Goal: Task Accomplishment & Management: Complete application form

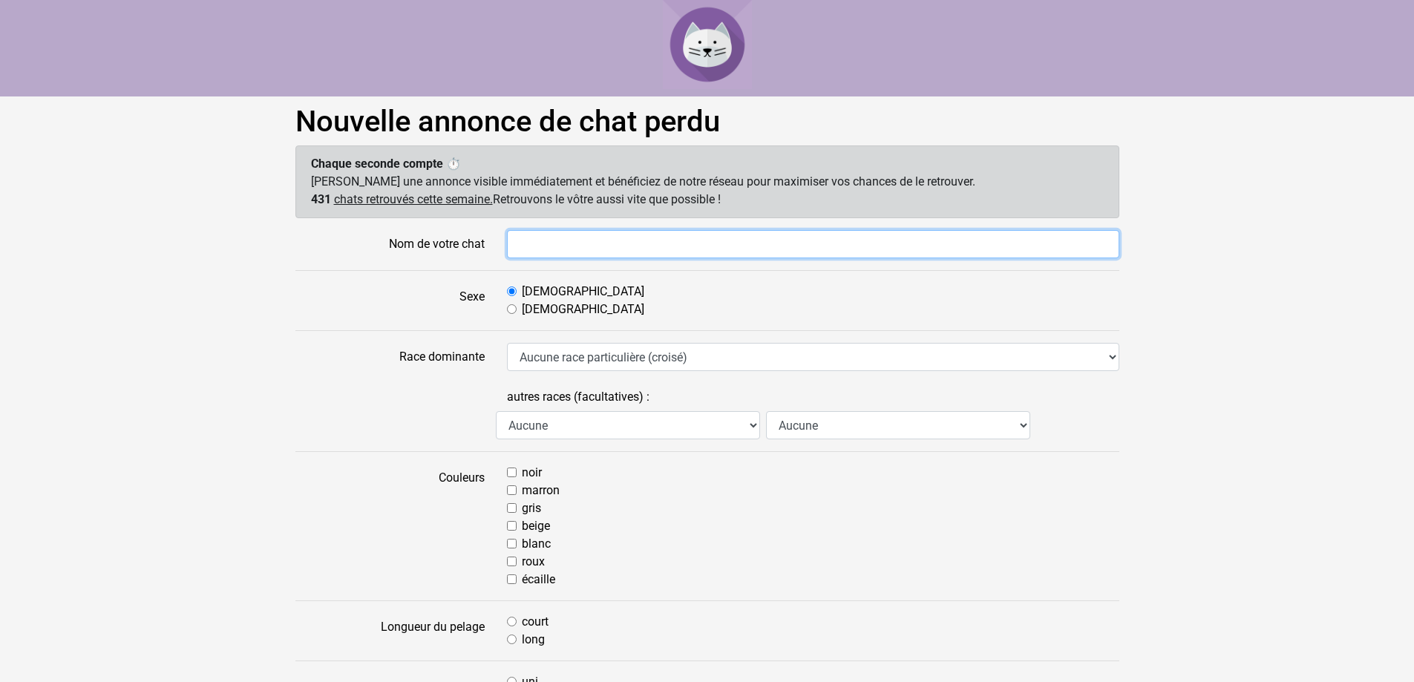
click at [578, 246] on input "Nom de votre chat" at bounding box center [813, 244] width 612 height 28
type input "prunelle"
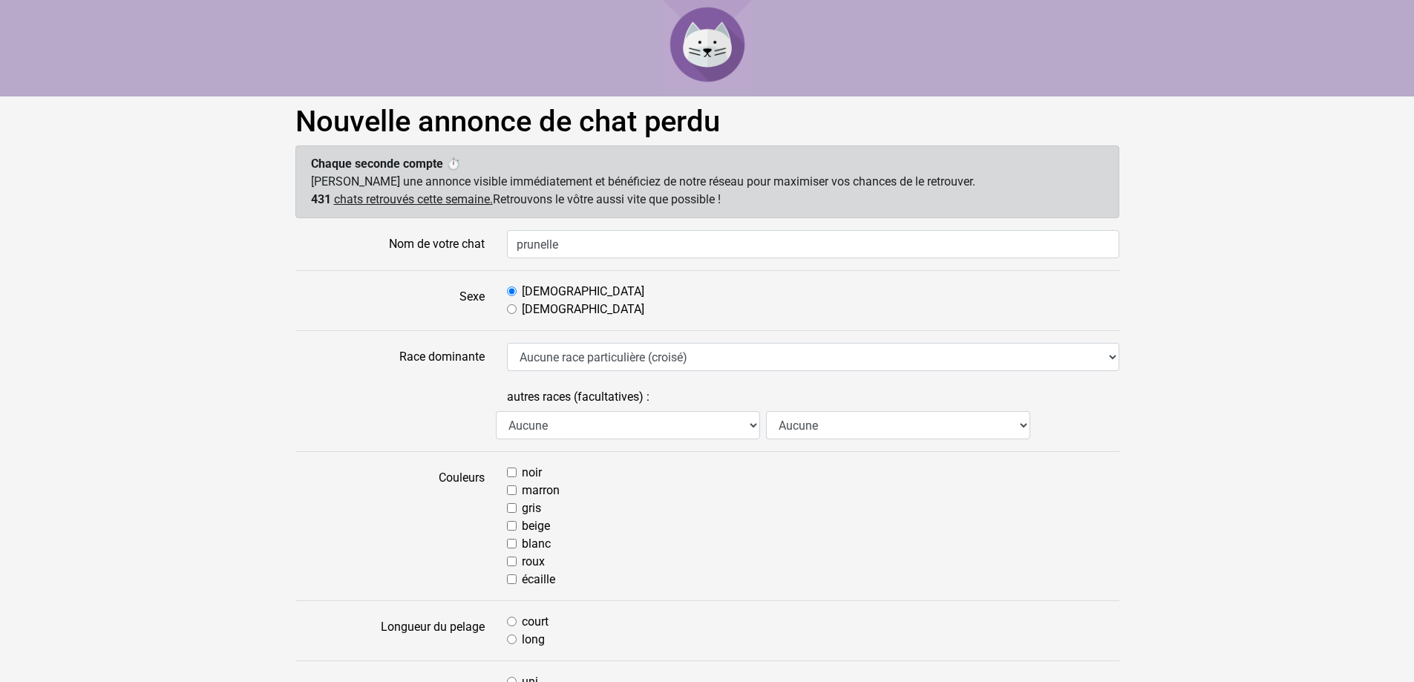
click at [522, 308] on label "Femelle" at bounding box center [583, 310] width 122 height 18
click at [517, 308] on input "Femelle" at bounding box center [512, 309] width 10 height 10
radio input "true"
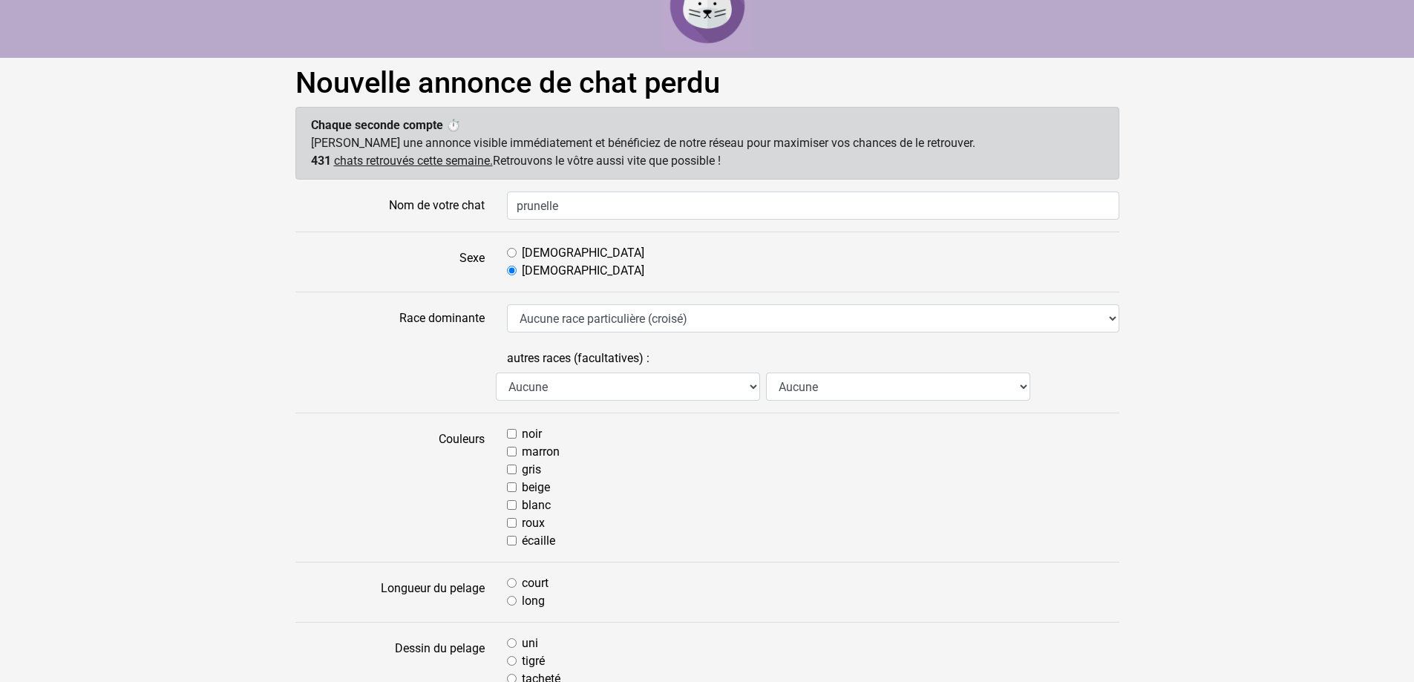
scroll to position [74, 0]
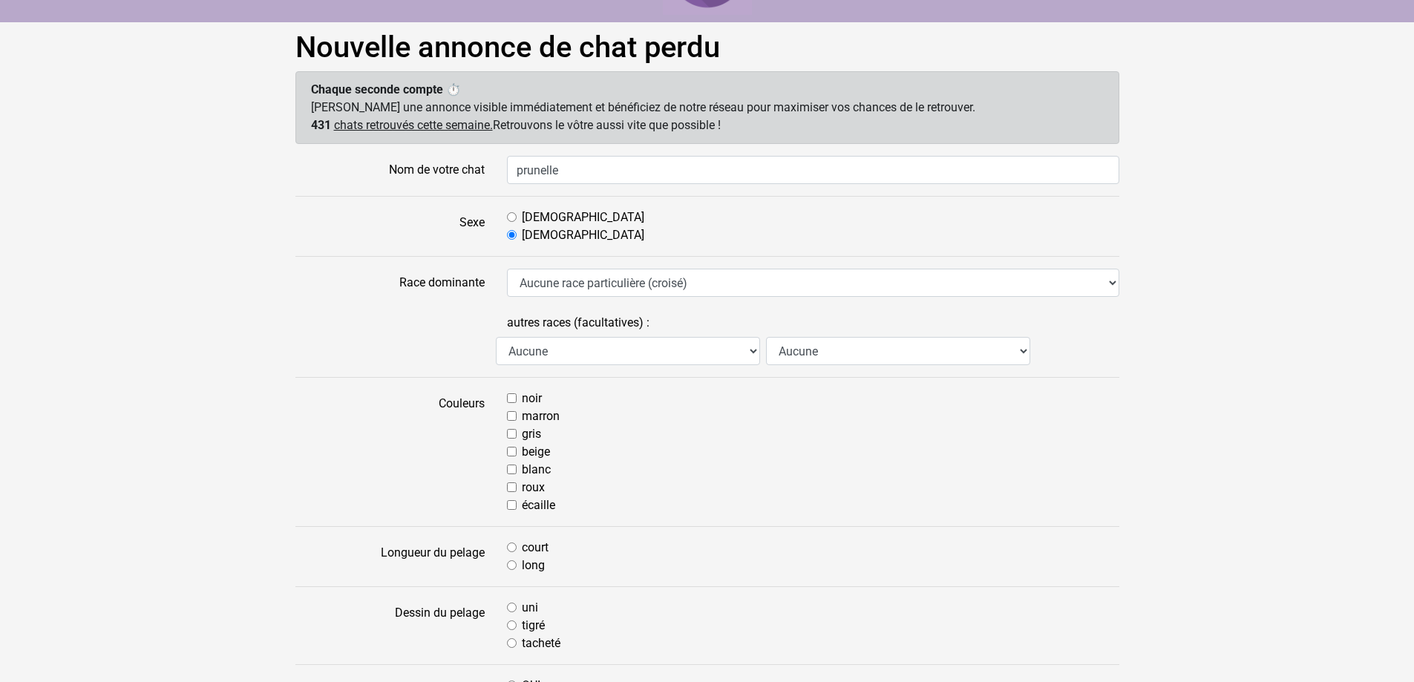
click at [511, 396] on input "noir" at bounding box center [512, 398] width 10 height 10
checkbox input "true"
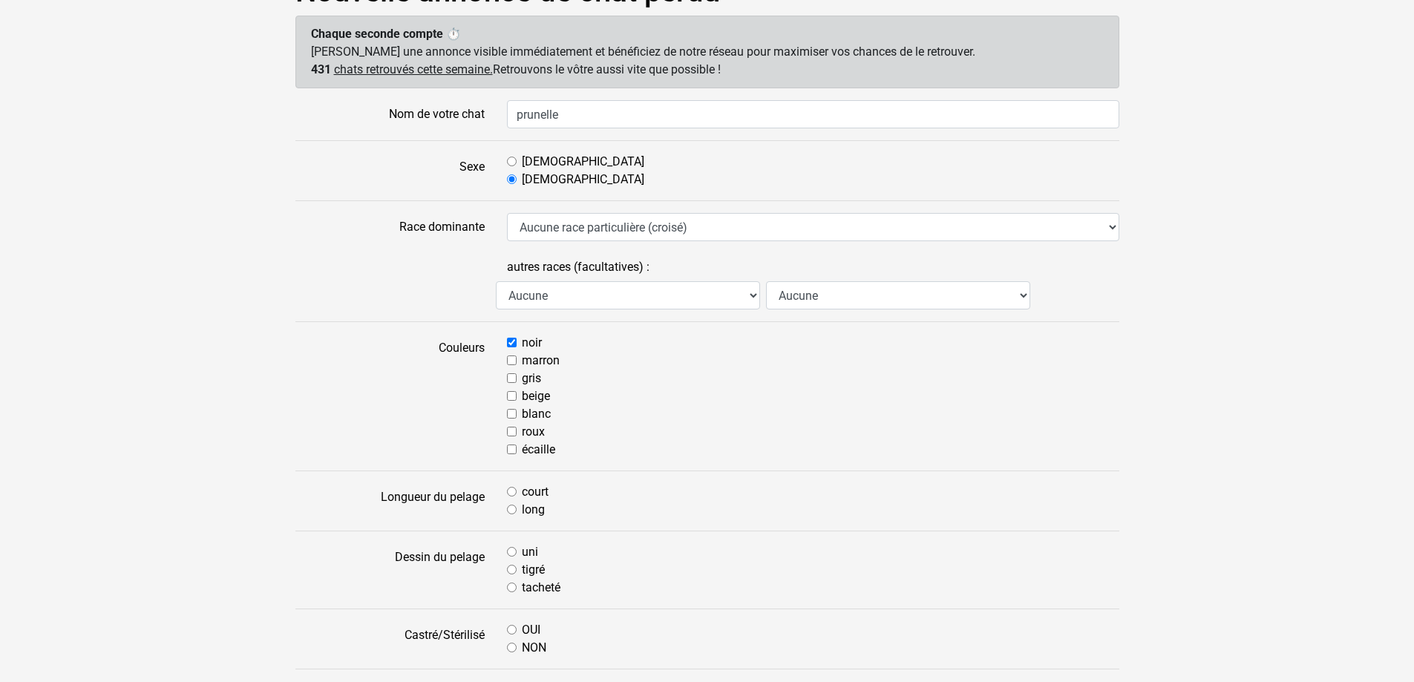
scroll to position [223, 0]
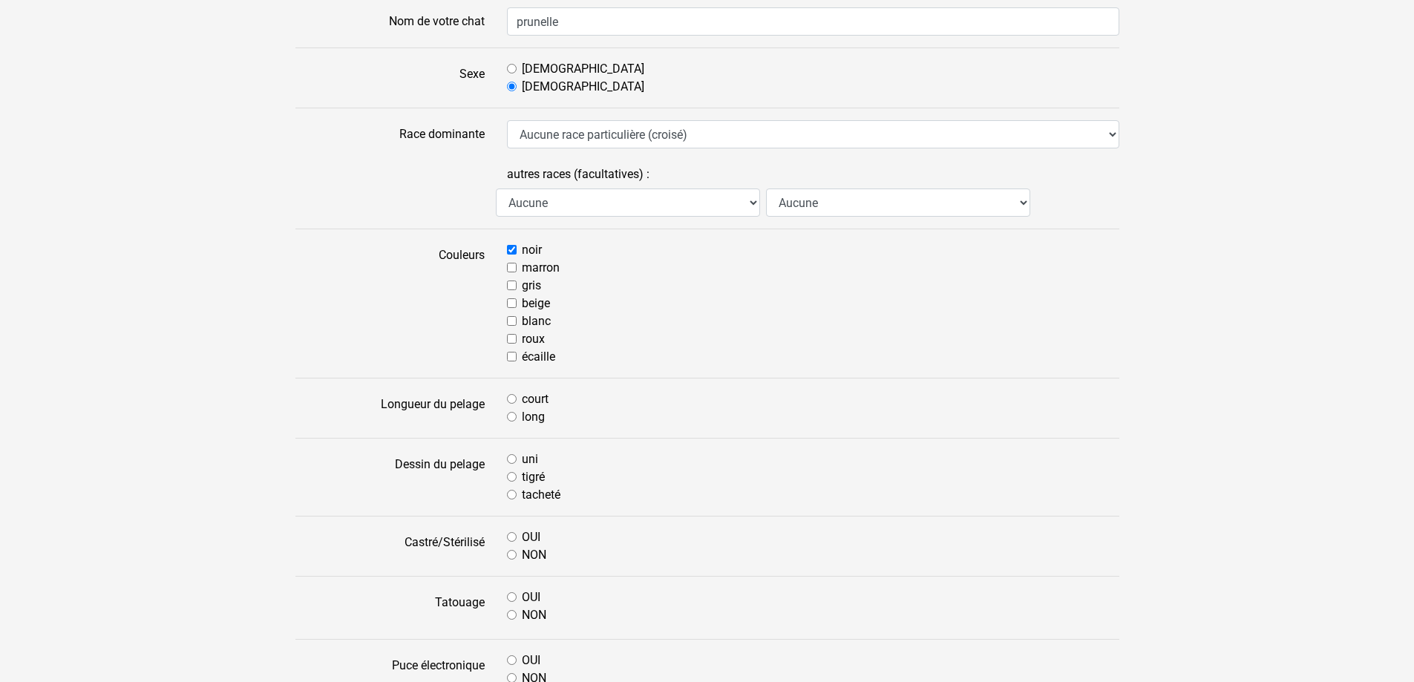
click at [512, 400] on input "court" at bounding box center [512, 399] width 10 height 10
radio input "true"
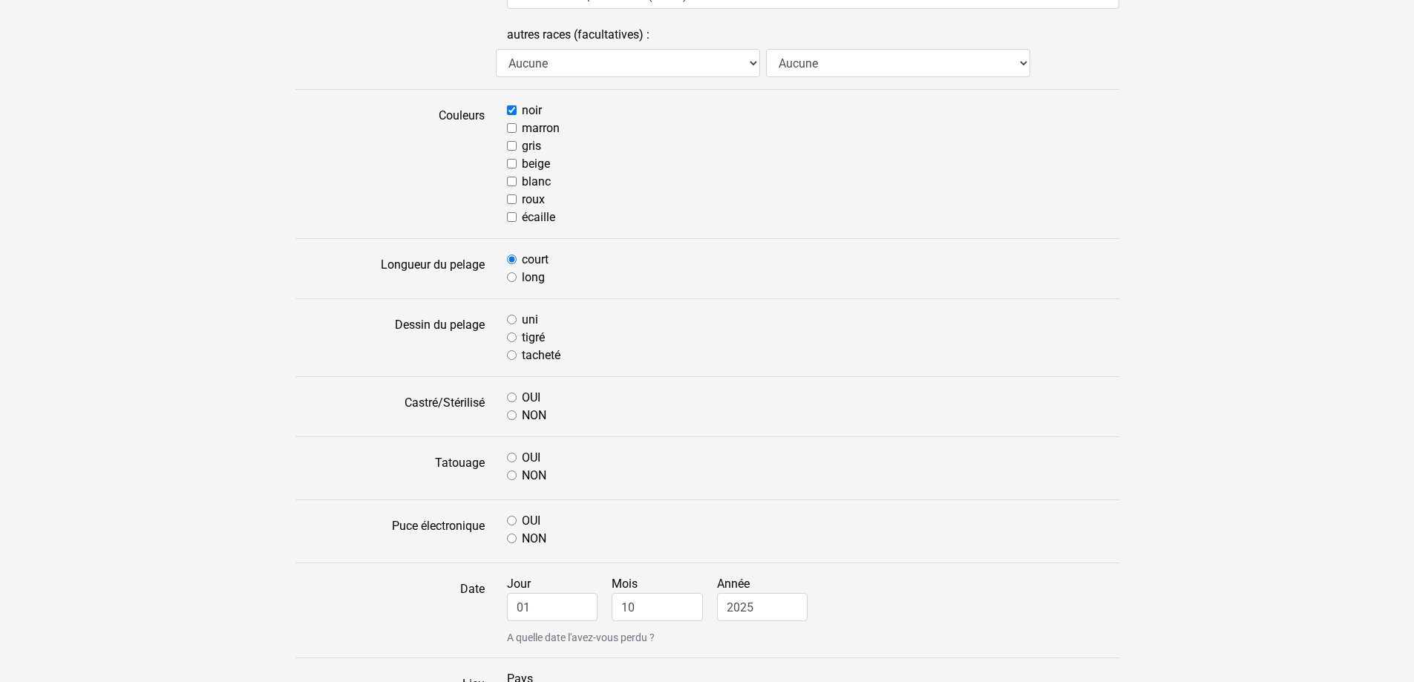
scroll to position [371, 0]
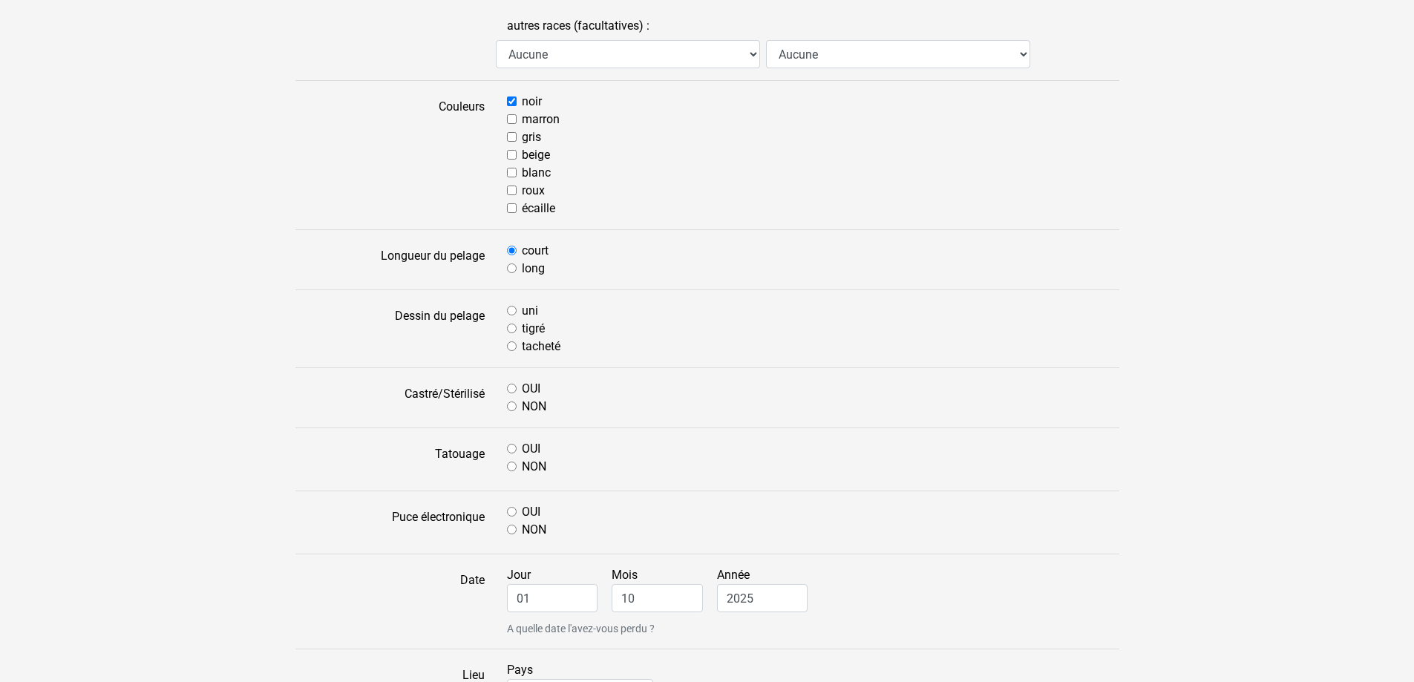
click at [510, 310] on input "uni" at bounding box center [512, 311] width 10 height 10
radio input "true"
click at [506, 390] on div "OUI NON" at bounding box center [813, 398] width 635 height 36
click at [513, 389] on input "OUI" at bounding box center [512, 389] width 10 height 10
radio input "true"
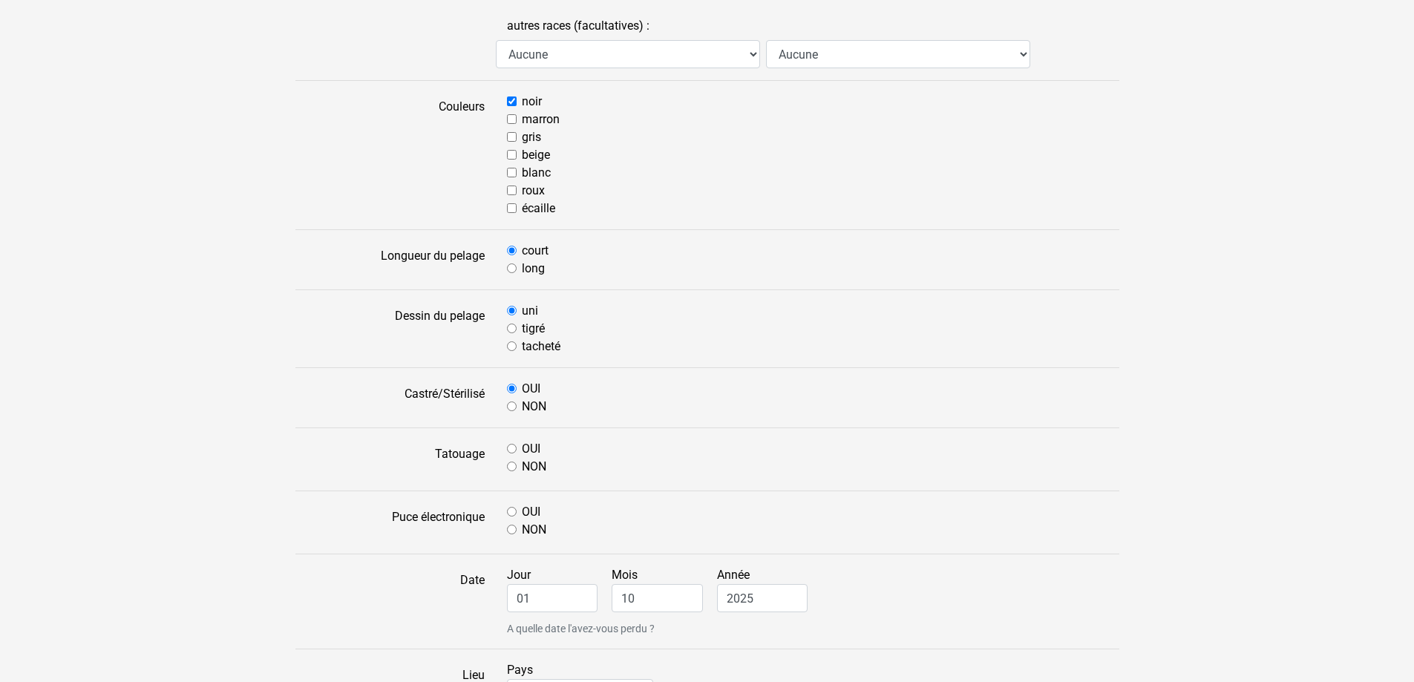
click at [517, 465] on div "NON" at bounding box center [813, 467] width 612 height 18
click at [511, 518] on div "OUI" at bounding box center [813, 512] width 612 height 18
click at [509, 519] on div "OUI" at bounding box center [813, 512] width 612 height 18
click at [510, 517] on div "OUI" at bounding box center [813, 512] width 612 height 18
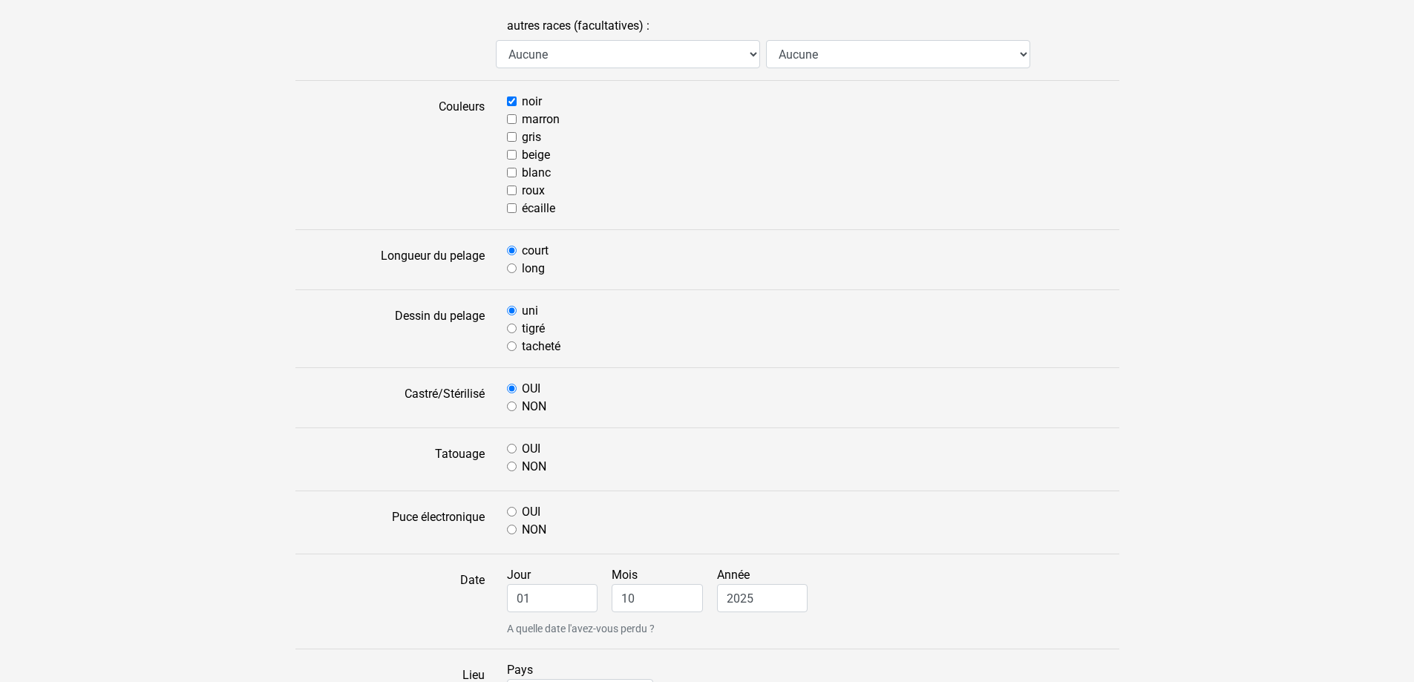
click at [511, 515] on input "OUI" at bounding box center [512, 512] width 10 height 10
radio input "true"
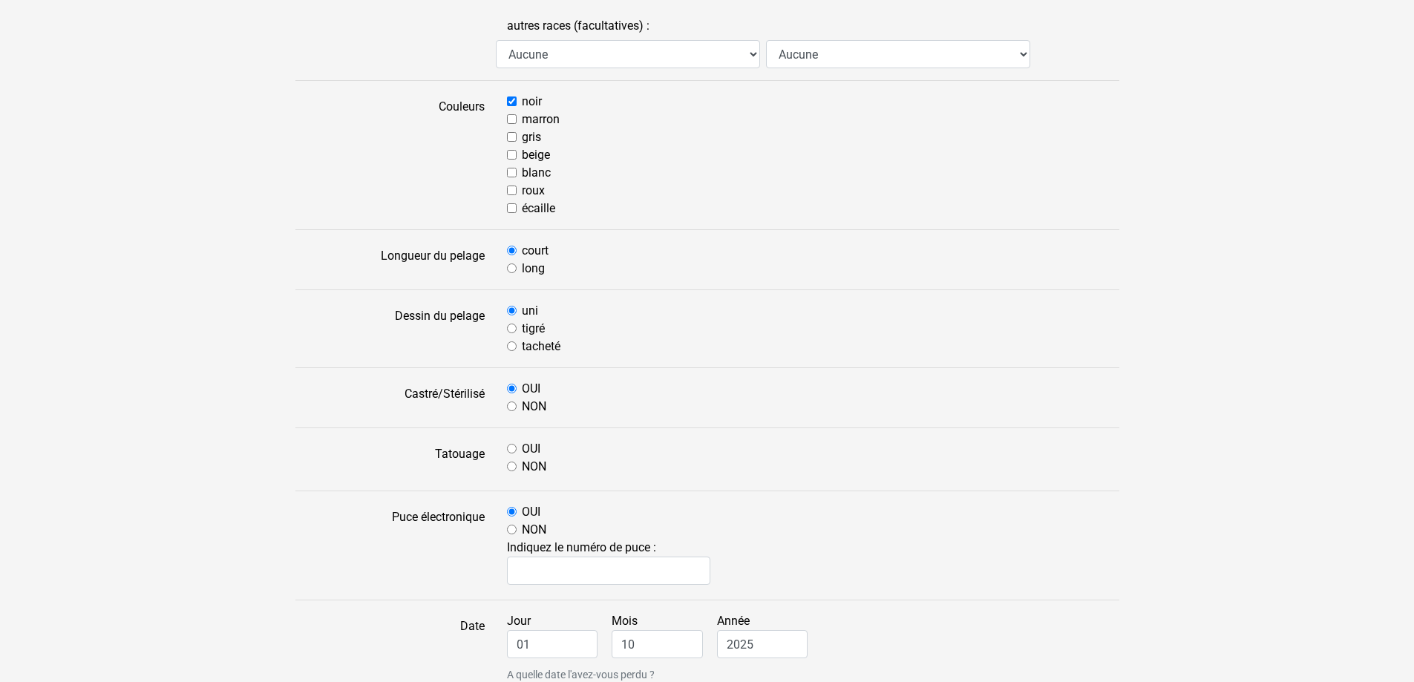
click at [517, 467] on div "NON" at bounding box center [813, 467] width 612 height 18
click at [512, 466] on input "NON" at bounding box center [512, 467] width 10 height 10
radio input "true"
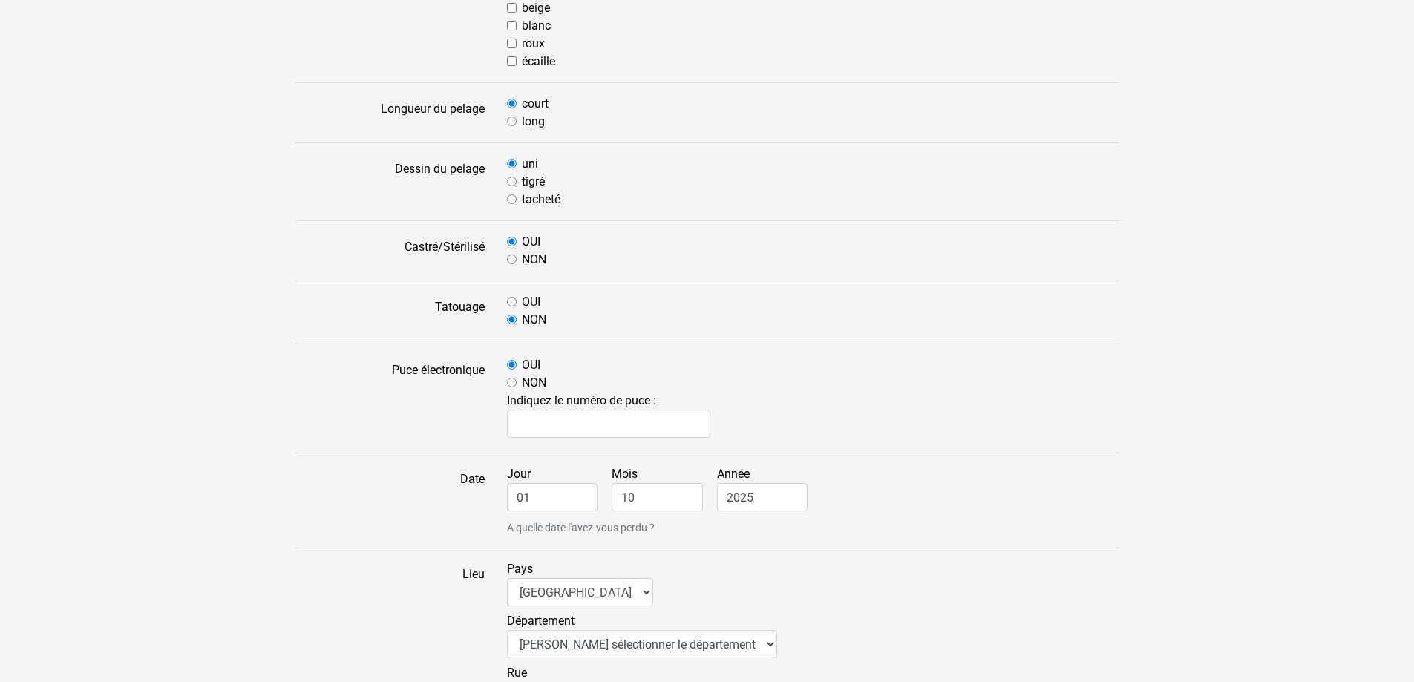
scroll to position [520, 0]
click at [585, 423] on input "text" at bounding box center [609, 422] width 204 height 28
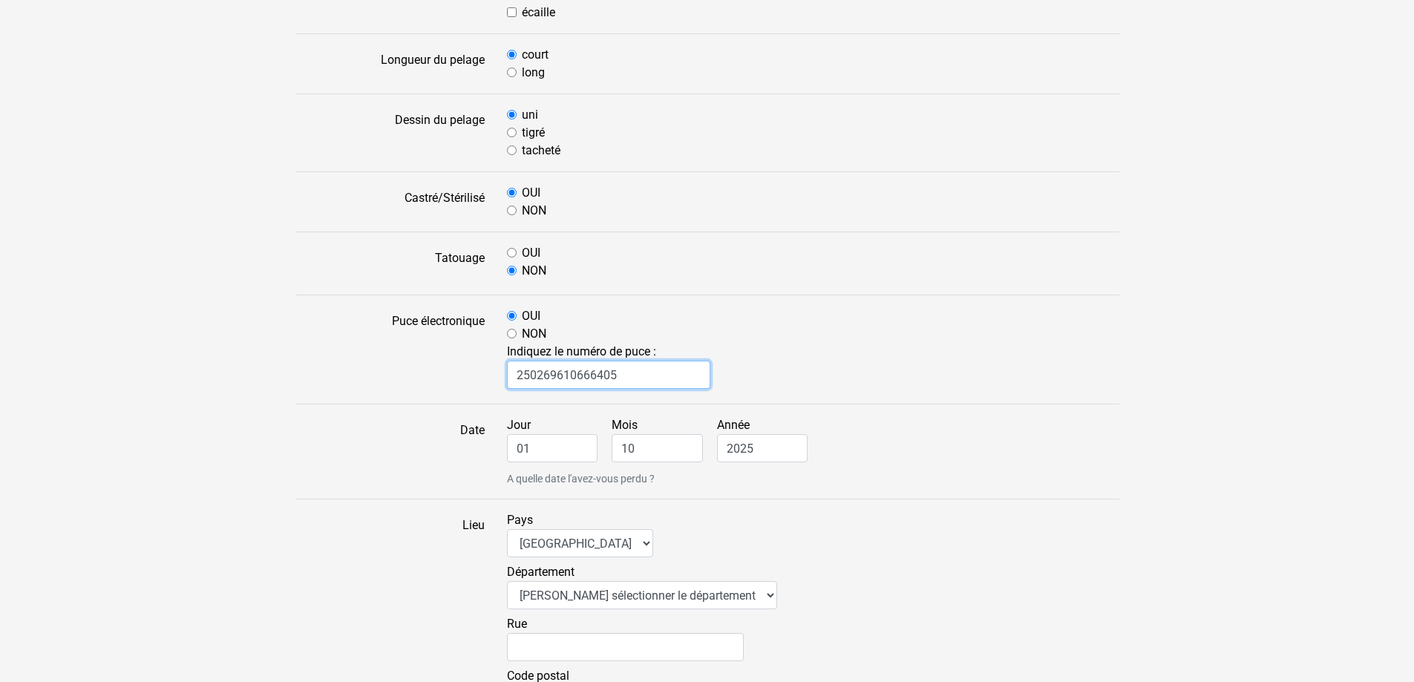
scroll to position [594, 0]
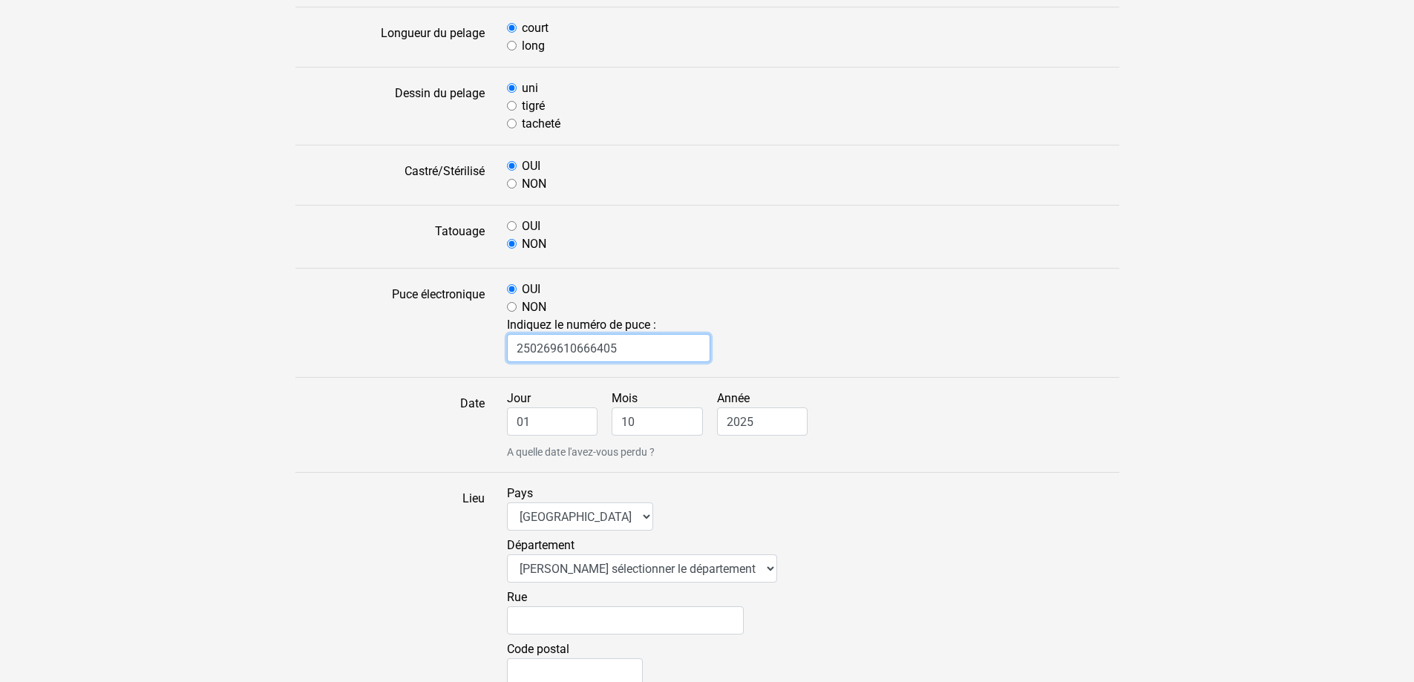
type input "250269610666405"
click at [574, 426] on input "01" at bounding box center [552, 422] width 91 height 28
drag, startPoint x: 561, startPoint y: 416, endPoint x: 465, endPoint y: 414, distance: 96.5
click at [465, 414] on div "Date Jour 01 Mois 10 Année 2025 A quelle date l'avez-vous perdu ?" at bounding box center [707, 425] width 846 height 71
type input "20"
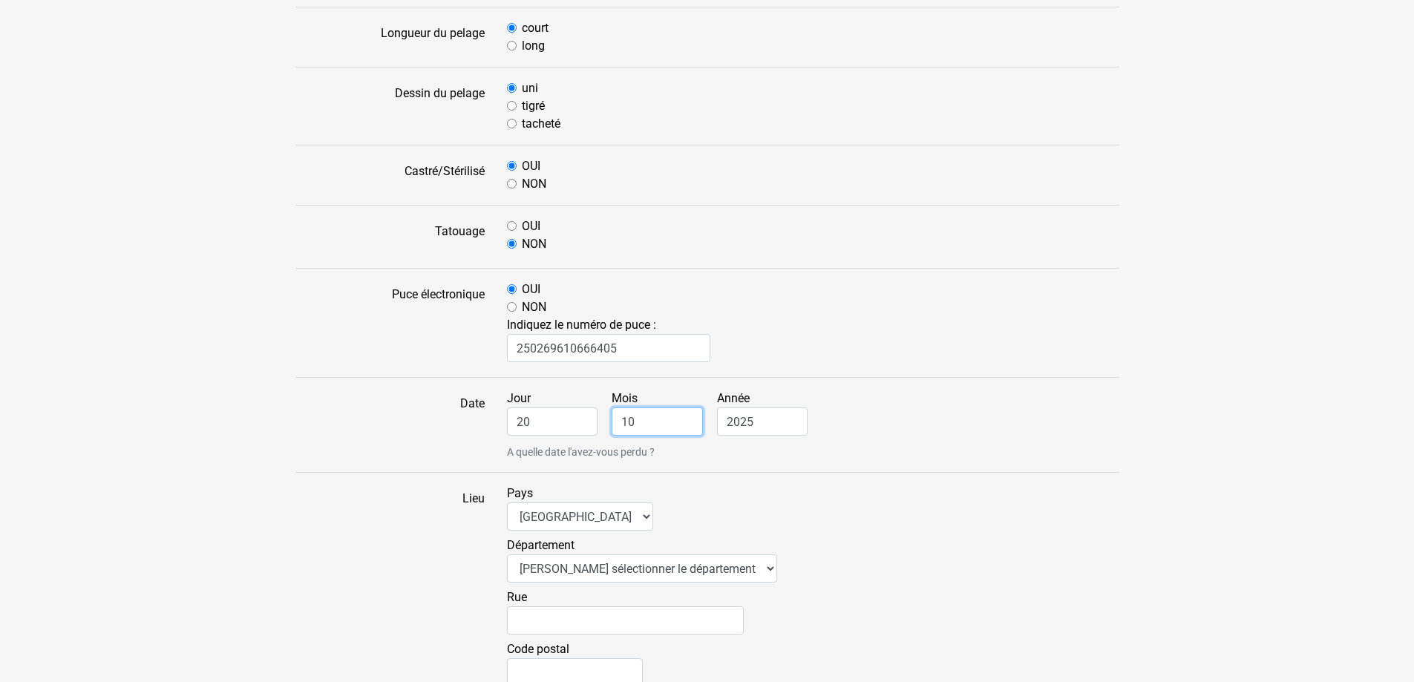
drag, startPoint x: 653, startPoint y: 428, endPoint x: 600, endPoint y: 426, distance: 52.8
click at [600, 426] on div "Jour 20 Mois 10 Année 2025 A quelle date l'avez-vous perdu ?" at bounding box center [813, 425] width 635 height 71
type input "09"
drag, startPoint x: 551, startPoint y: 419, endPoint x: 497, endPoint y: 424, distance: 54.4
click at [497, 424] on div "Jour 20 Mois 09 Année 2025 A quelle date l'avez-vous perdu ?" at bounding box center [813, 425] width 635 height 71
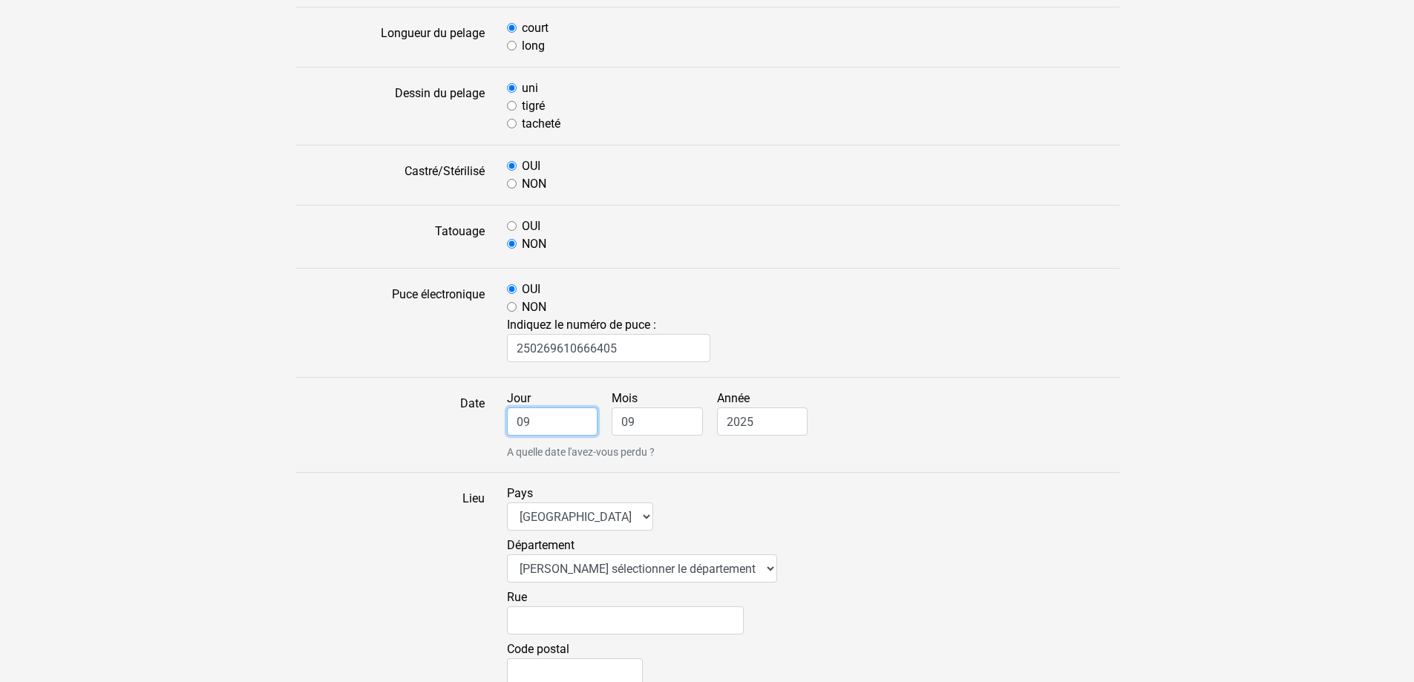
drag, startPoint x: 581, startPoint y: 434, endPoint x: 483, endPoint y: 434, distance: 98.7
click at [483, 434] on div "Date Jour 09 Mois 09 Année 2025 A quelle date l'avez-vous perdu ?" at bounding box center [707, 425] width 846 height 71
type input "08"
click at [749, 425] on input "2025" at bounding box center [762, 422] width 91 height 28
click at [771, 421] on input "2025" at bounding box center [762, 422] width 91 height 28
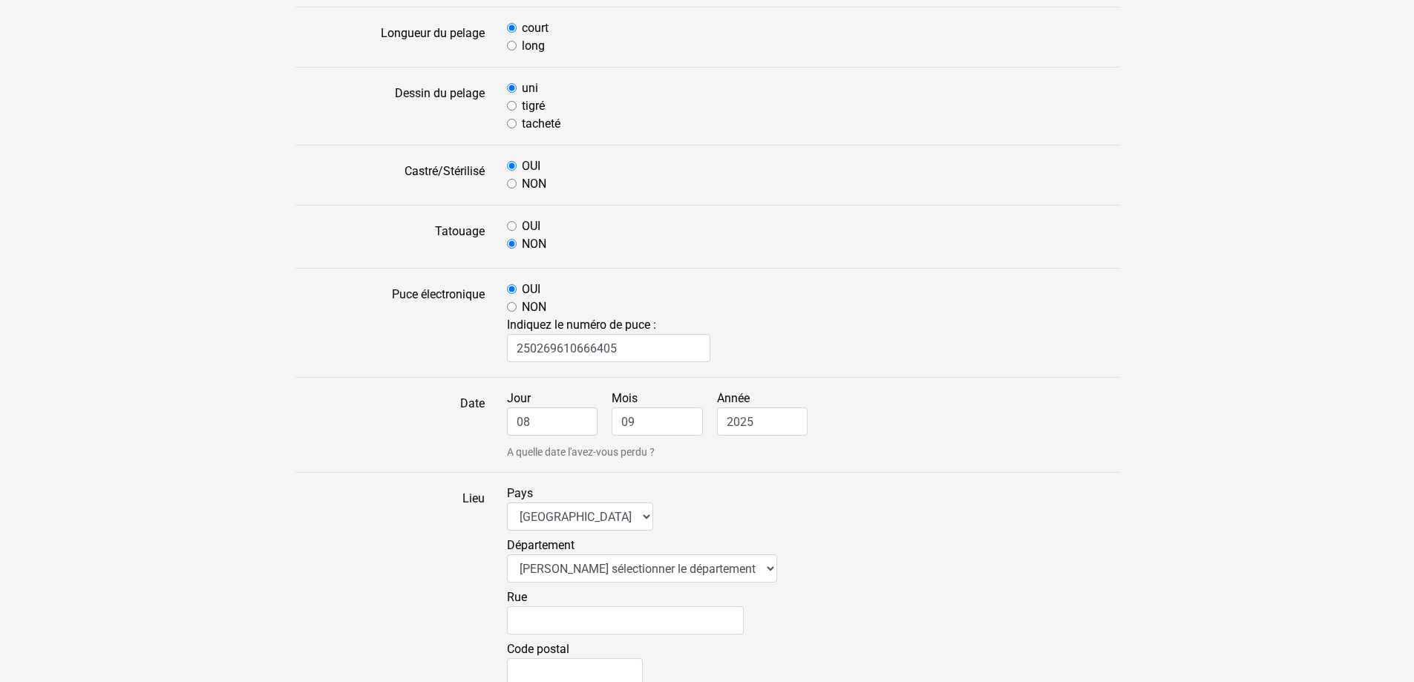
click at [814, 471] on form "Nom de votre chat prunelle Sexe Mâle Femelle Race dominante Aucune race particu…" at bounding box center [707, 363] width 824 height 1454
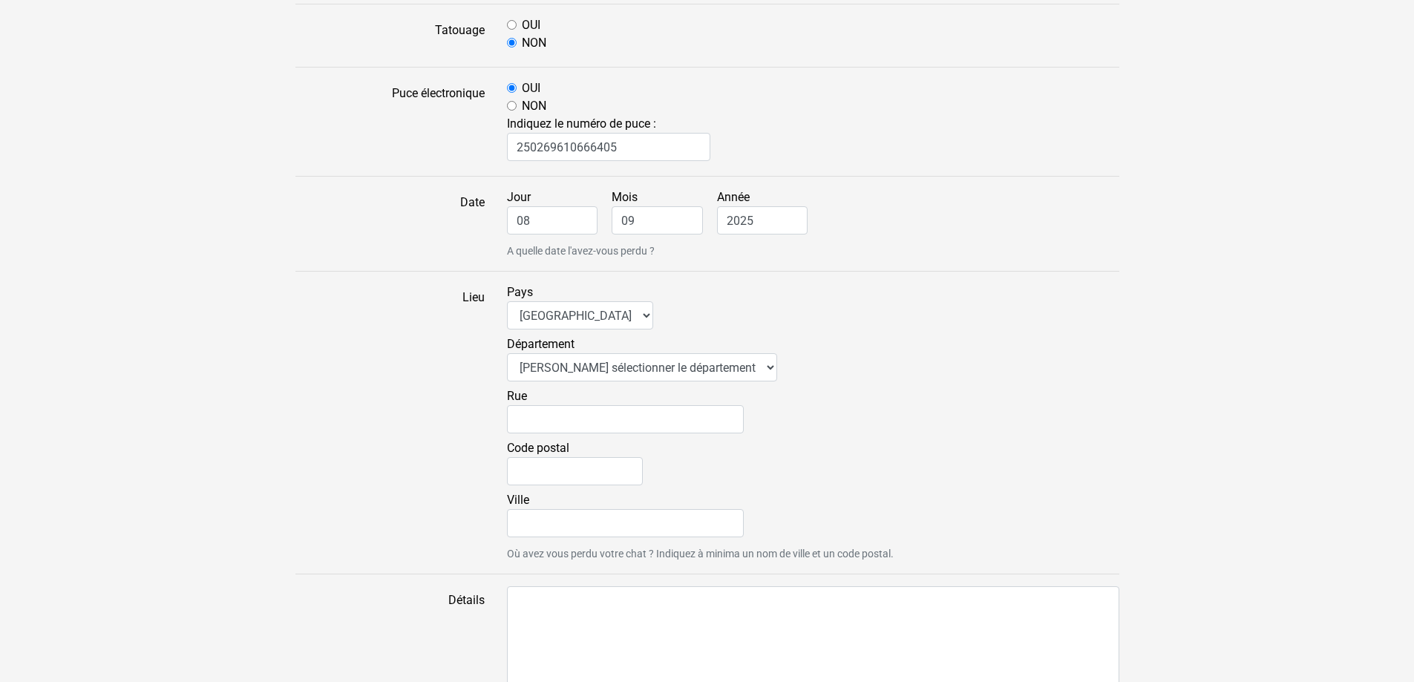
scroll to position [817, 0]
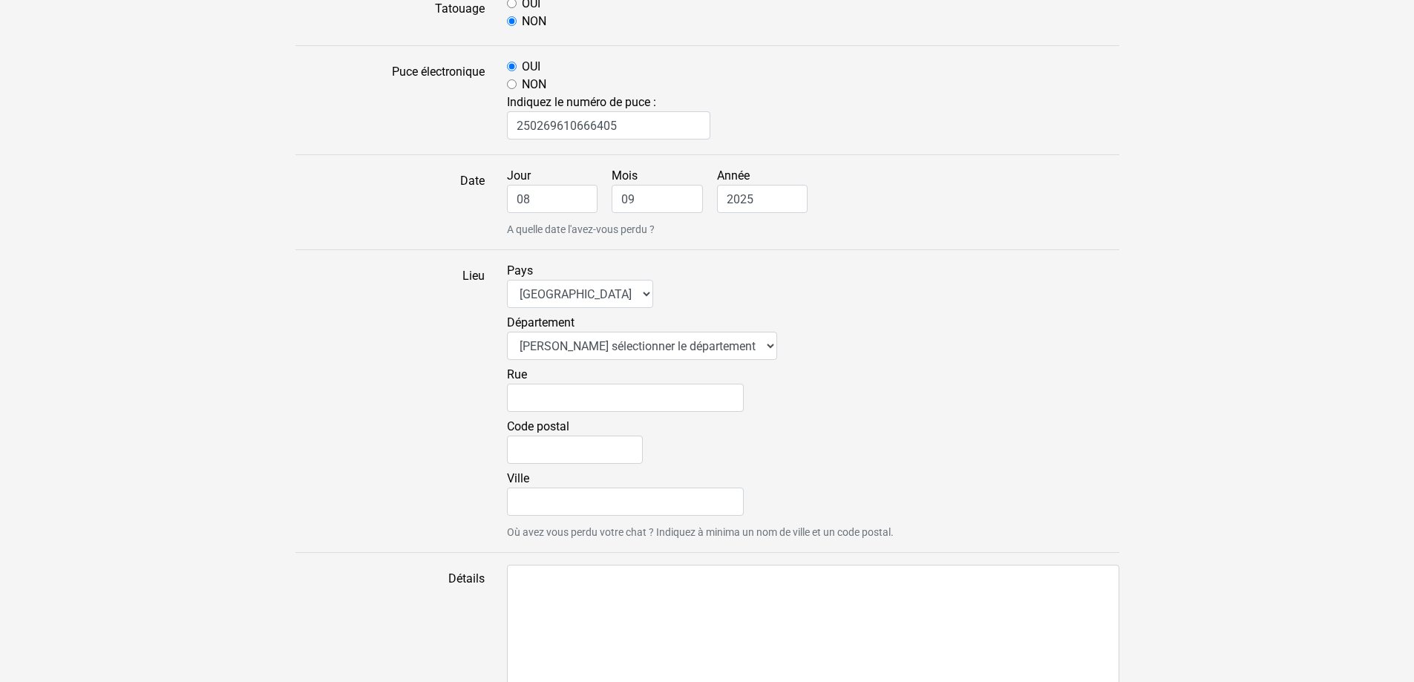
click at [642, 368] on label "Rue" at bounding box center [625, 389] width 237 height 46
click at [642, 384] on input "Rue" at bounding box center [625, 398] width 237 height 28
click at [639, 359] on div "Département Veuillez sélectionner le département 01 - Ain 02 - Aisne 03 - Allie…" at bounding box center [813, 340] width 612 height 52
click at [639, 351] on select "Veuillez sélectionner le département 01 - Ain 02 - Aisne 03 - Allier 04 - Alpes…" at bounding box center [642, 346] width 270 height 28
select select "91"
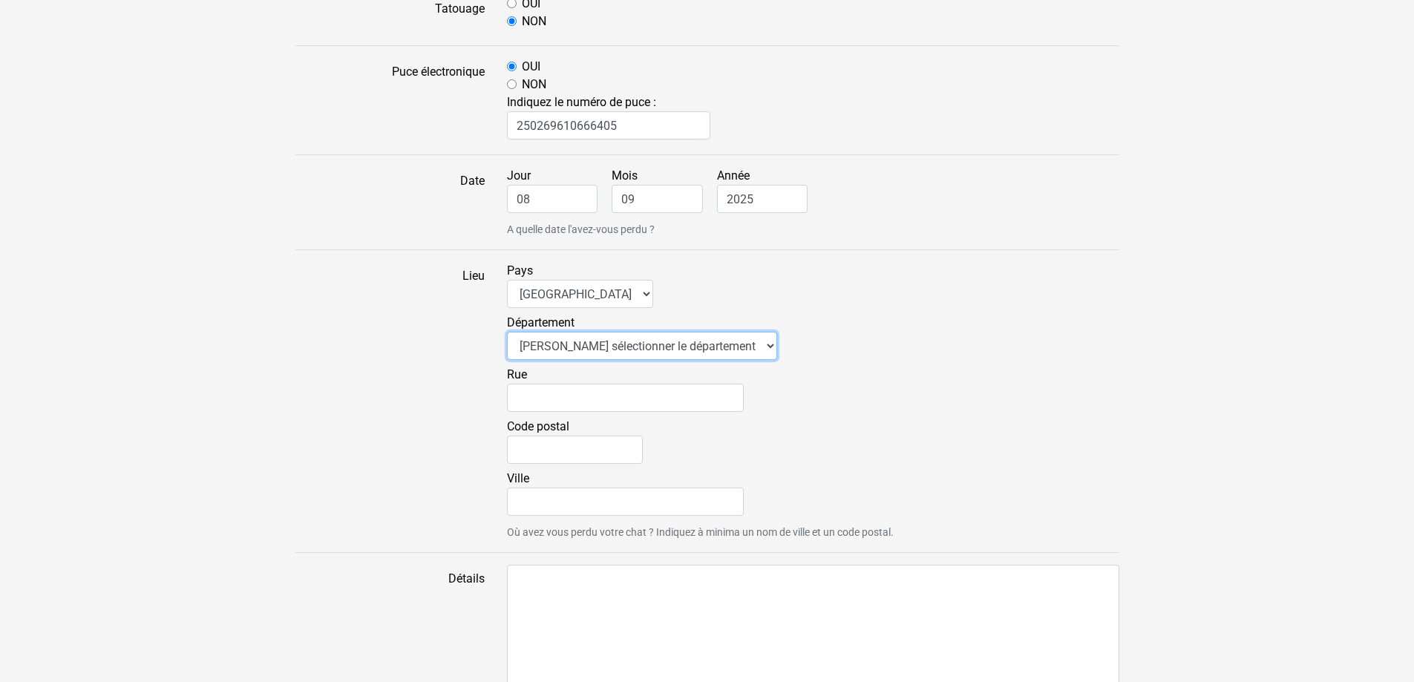
click at [507, 332] on select "Veuillez sélectionner le département 01 - Ain 02 - Aisne 03 - Allier 04 - Alpes…" at bounding box center [642, 346] width 270 height 28
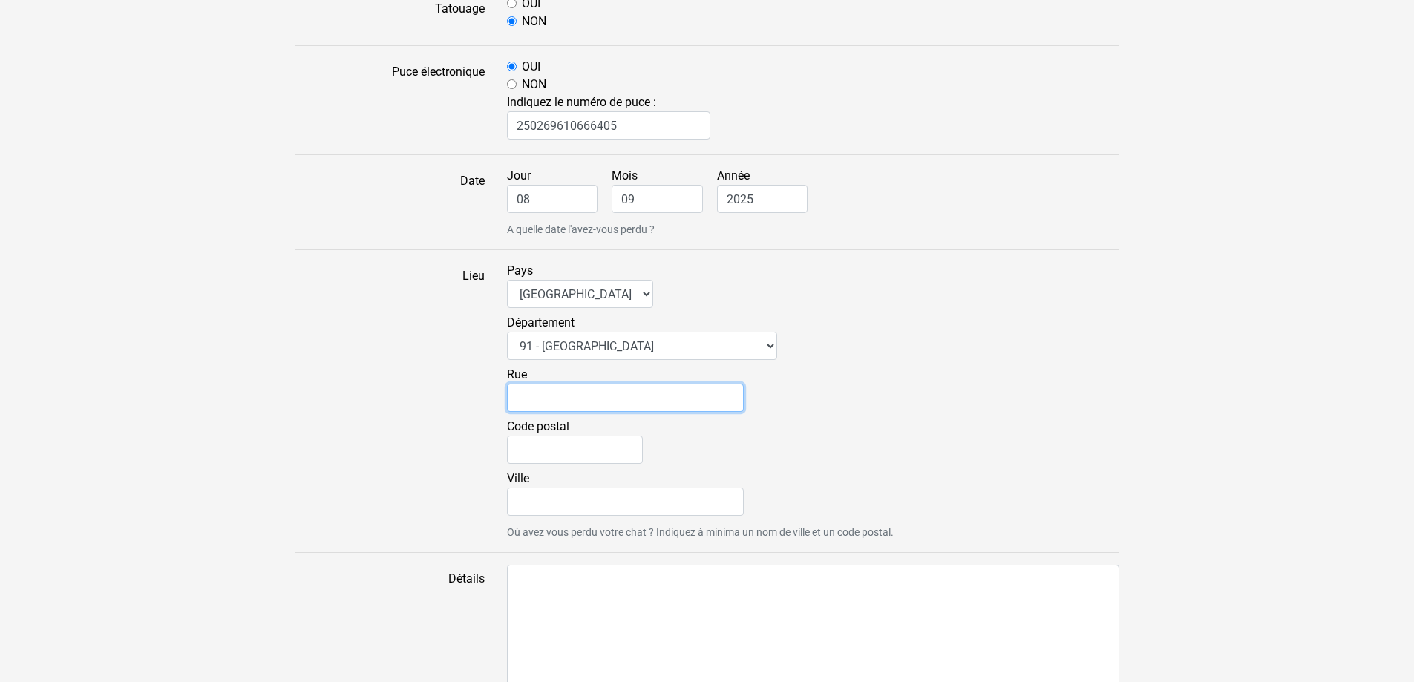
click at [565, 404] on input "Rue" at bounding box center [625, 398] width 237 height 28
type input "domaine du chateau"
type input "91380"
click at [653, 497] on input "Ville" at bounding box center [625, 502] width 237 height 28
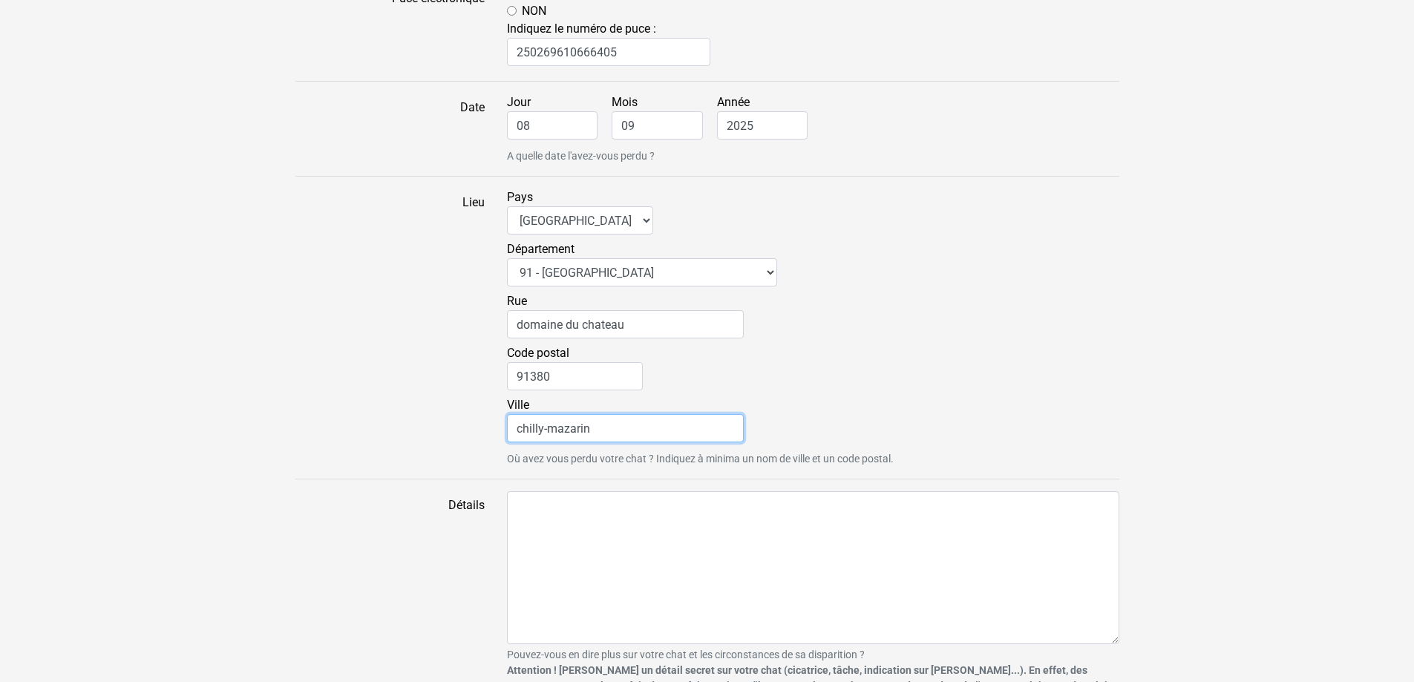
scroll to position [891, 0]
type input "chilly-mazarin"
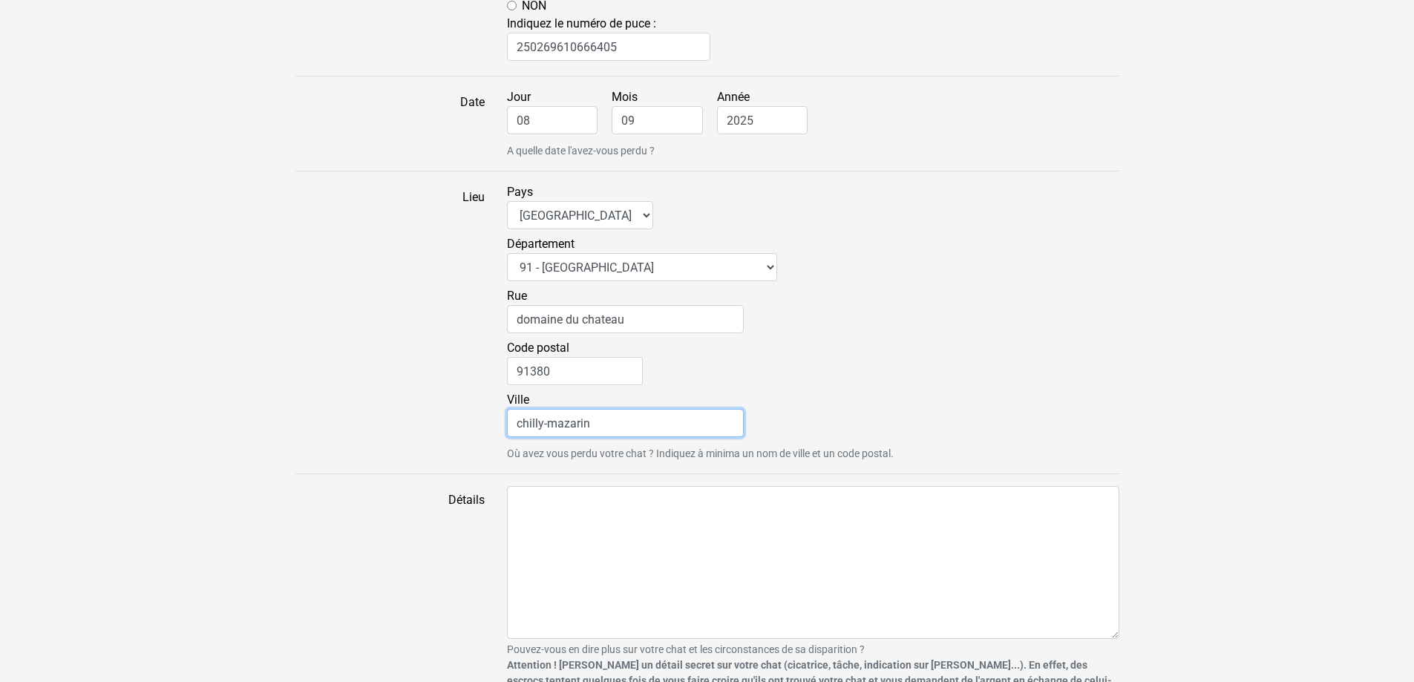
scroll to position [998, 0]
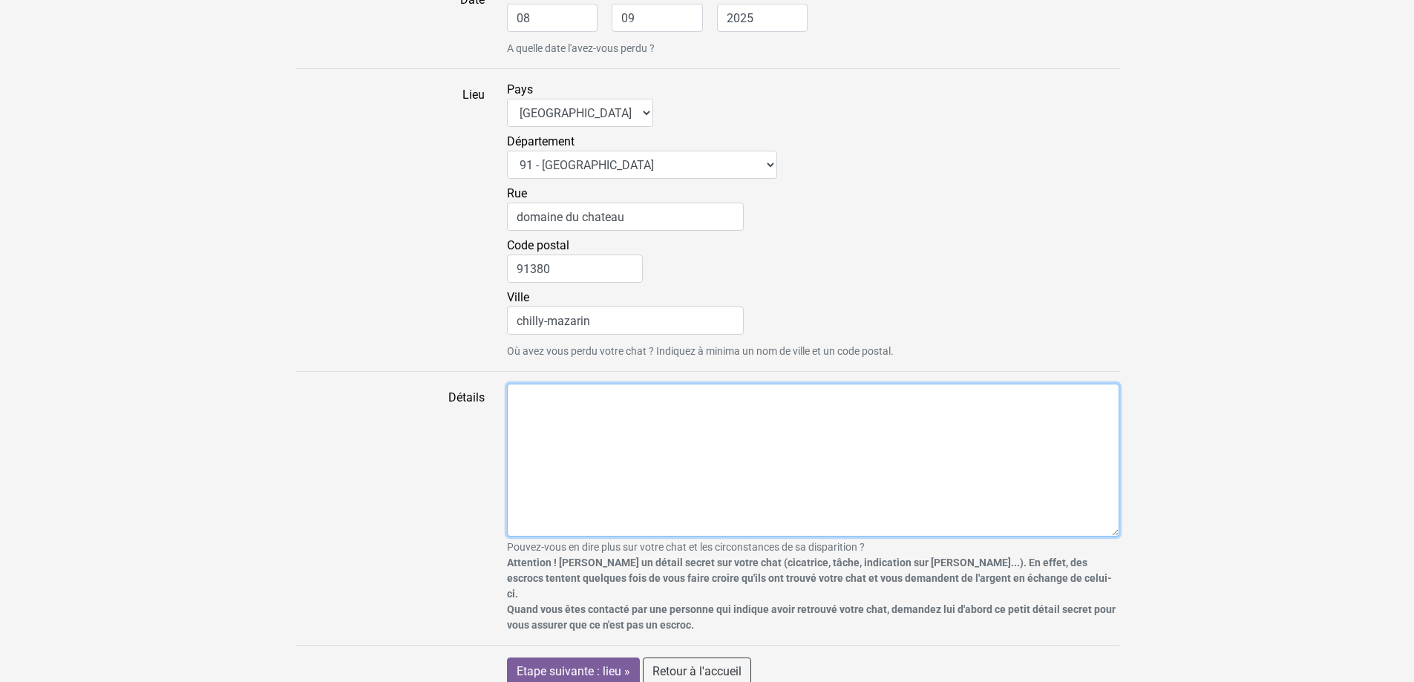
click at [659, 403] on textarea "Détails" at bounding box center [813, 460] width 612 height 153
paste textarea "Bonjour, Depuis dimanche 28 septembre, notre chat fait un grand tour, au départ…"
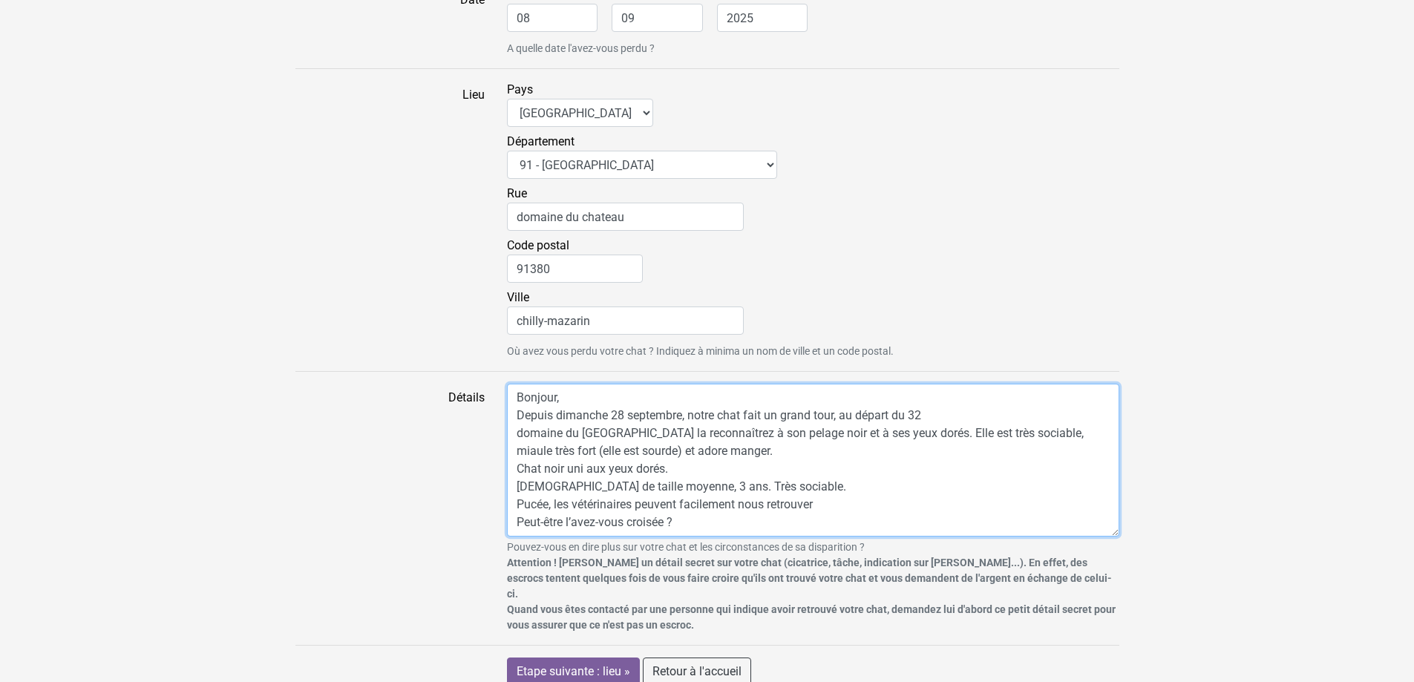
scroll to position [18, 0]
type textarea "Bonjour, Depuis dimanche 28 septembre, notre chat fait un grand tour, au départ…"
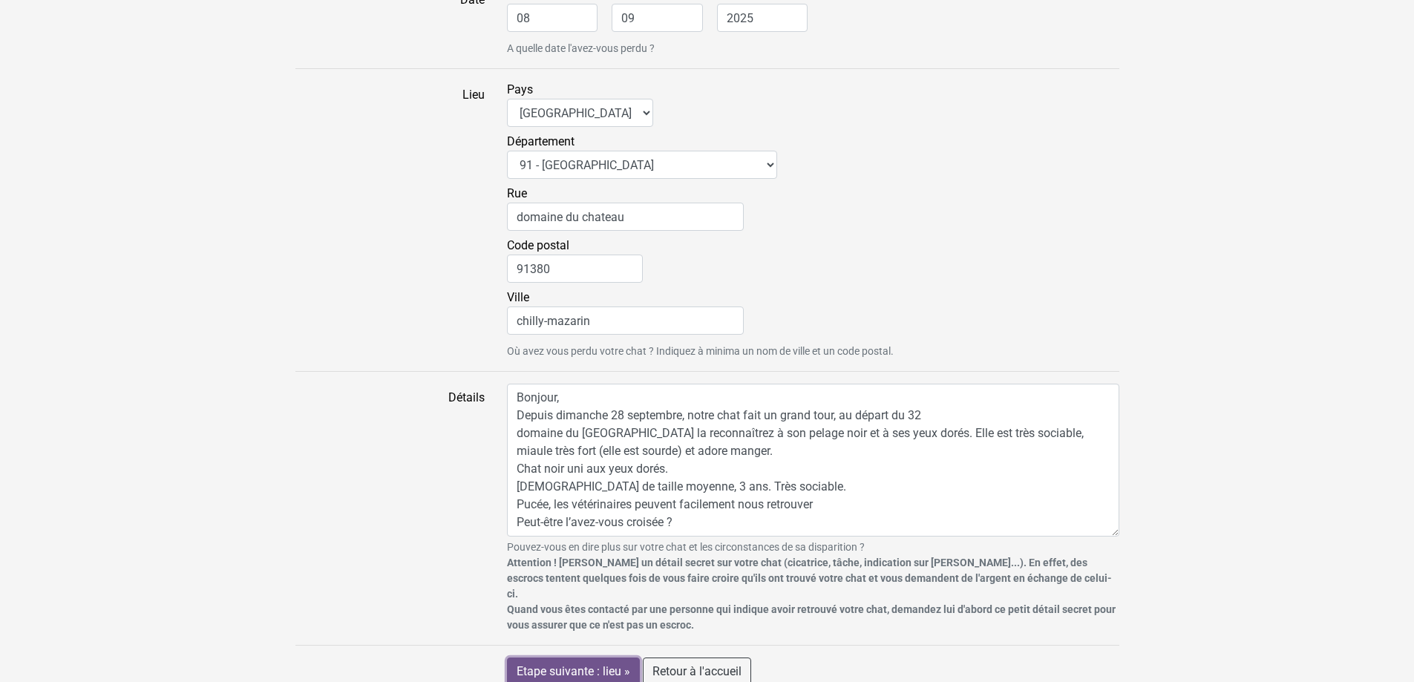
click at [601, 658] on input "Etape suivante : lieu »" at bounding box center [573, 672] width 133 height 28
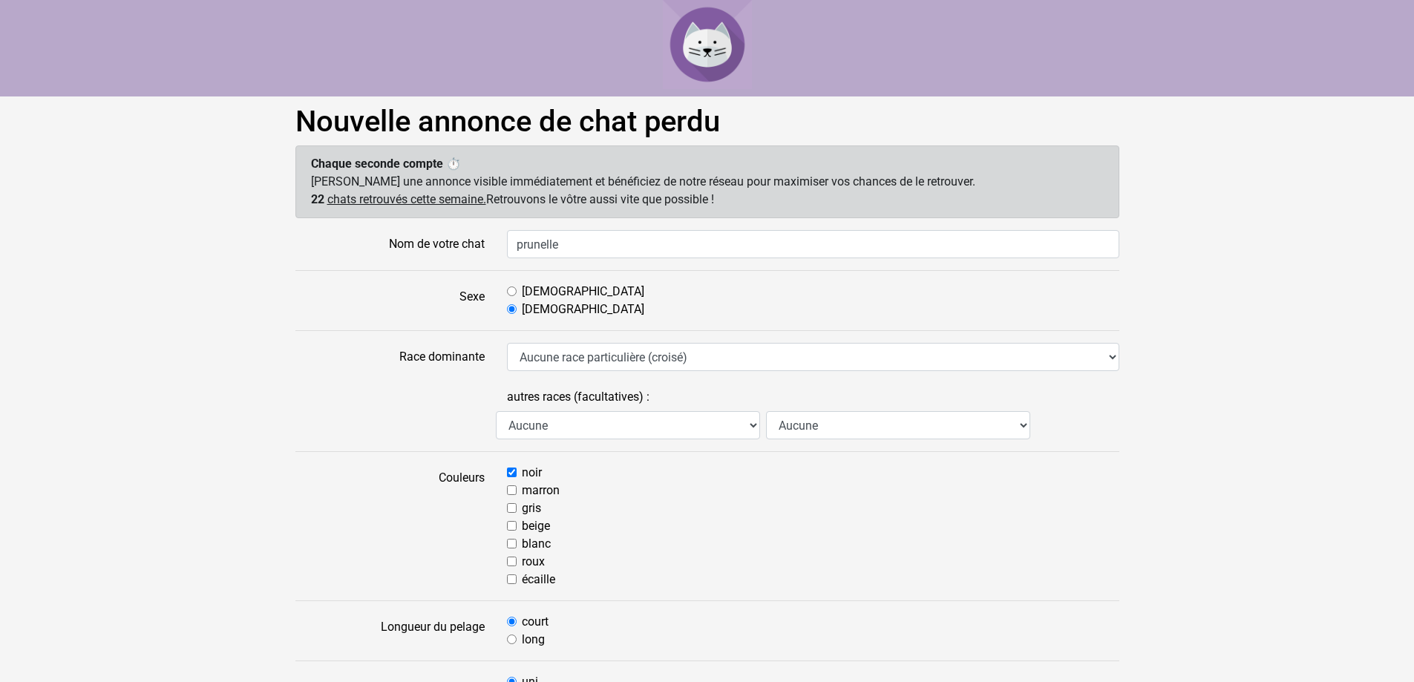
select select "91"
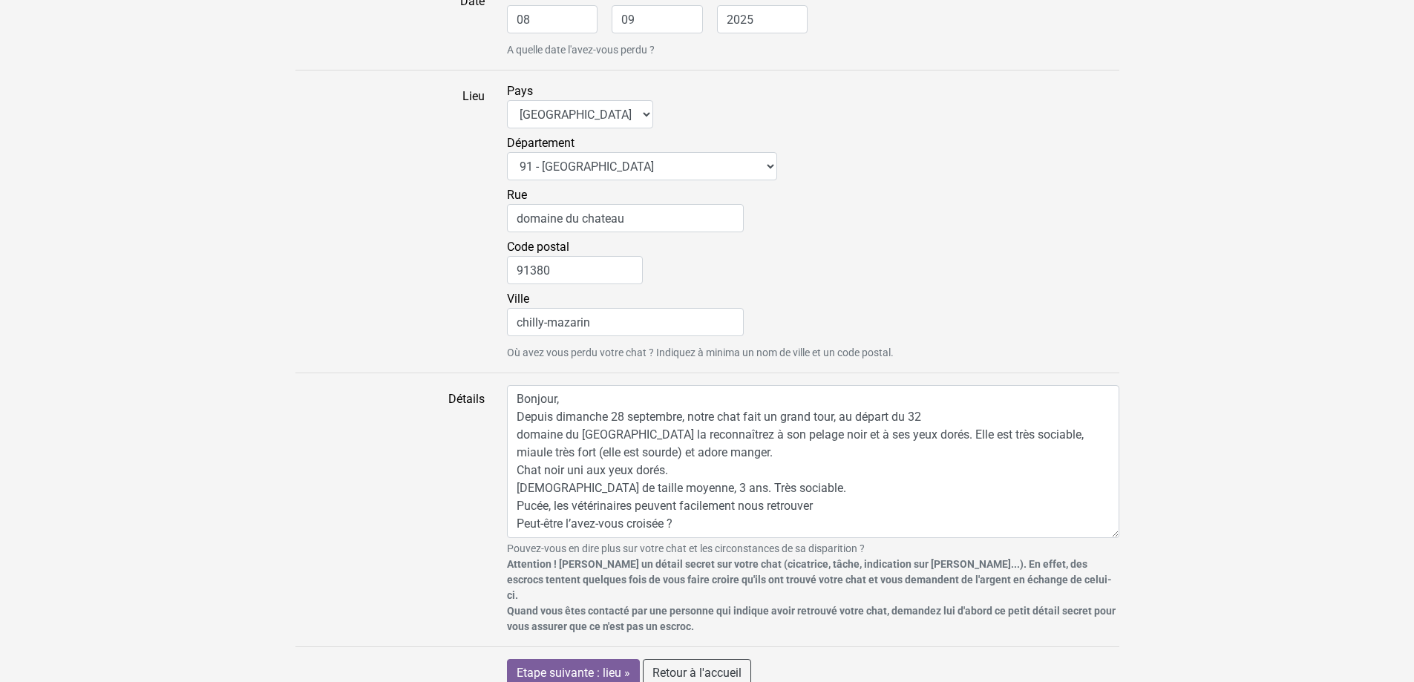
scroll to position [952, 0]
drag, startPoint x: 914, startPoint y: 399, endPoint x: 940, endPoint y: 401, distance: 26.0
click at [940, 401] on textarea "Bonjour, Depuis dimanche 28 septembre, notre chat fait un grand tour, au départ…" at bounding box center [813, 460] width 612 height 153
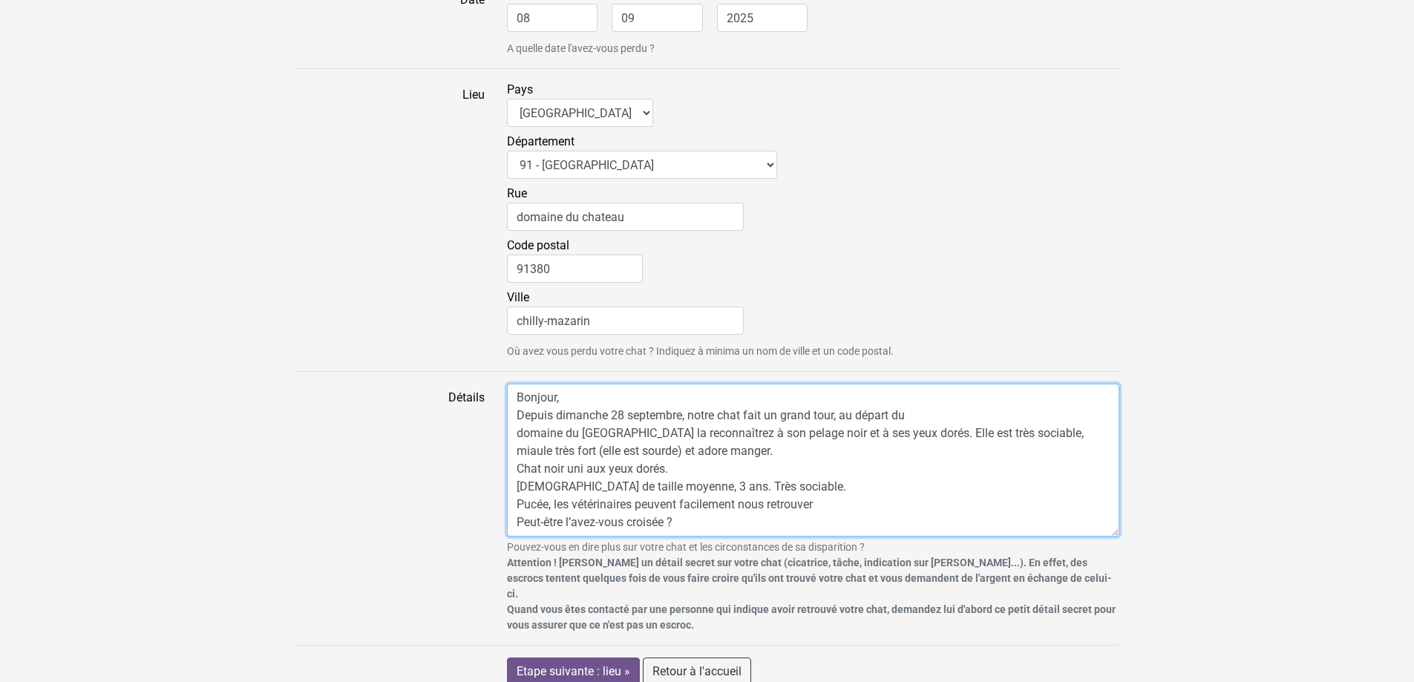
type textarea "Bonjour, Depuis dimanche 28 septembre, notre chat fait un grand tour, au départ…"
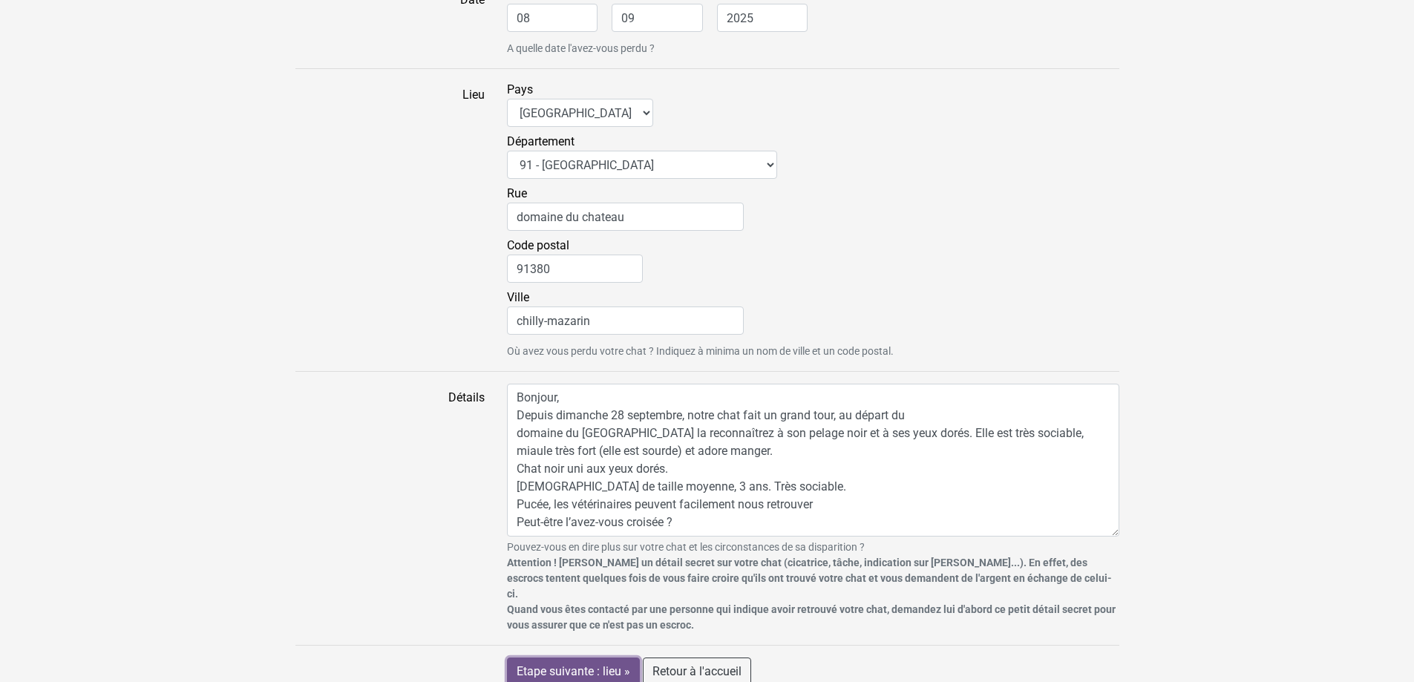
click at [579, 658] on input "Etape suivante : lieu »" at bounding box center [573, 672] width 133 height 28
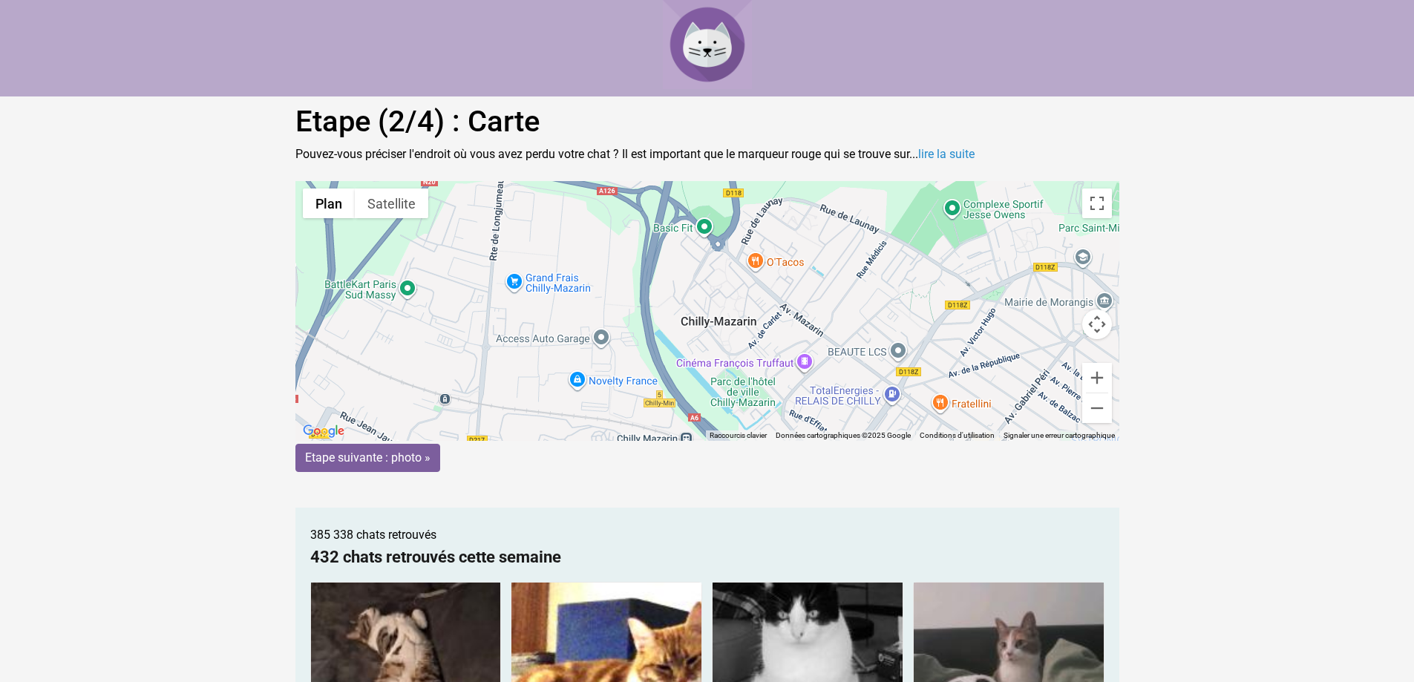
drag, startPoint x: 747, startPoint y: 302, endPoint x: 777, endPoint y: 310, distance: 31.5
click at [777, 310] on div "Pour activer le glissement avec le clavier, appuyez sur Alt+Entrée. Une fois ce…" at bounding box center [707, 311] width 824 height 260
drag, startPoint x: 738, startPoint y: 307, endPoint x: 709, endPoint y: 301, distance: 29.7
click at [710, 313] on gmp-advanced-marker at bounding box center [710, 313] width 0 height 0
click at [393, 465] on input "Etape suivante : photo »" at bounding box center [367, 458] width 145 height 28
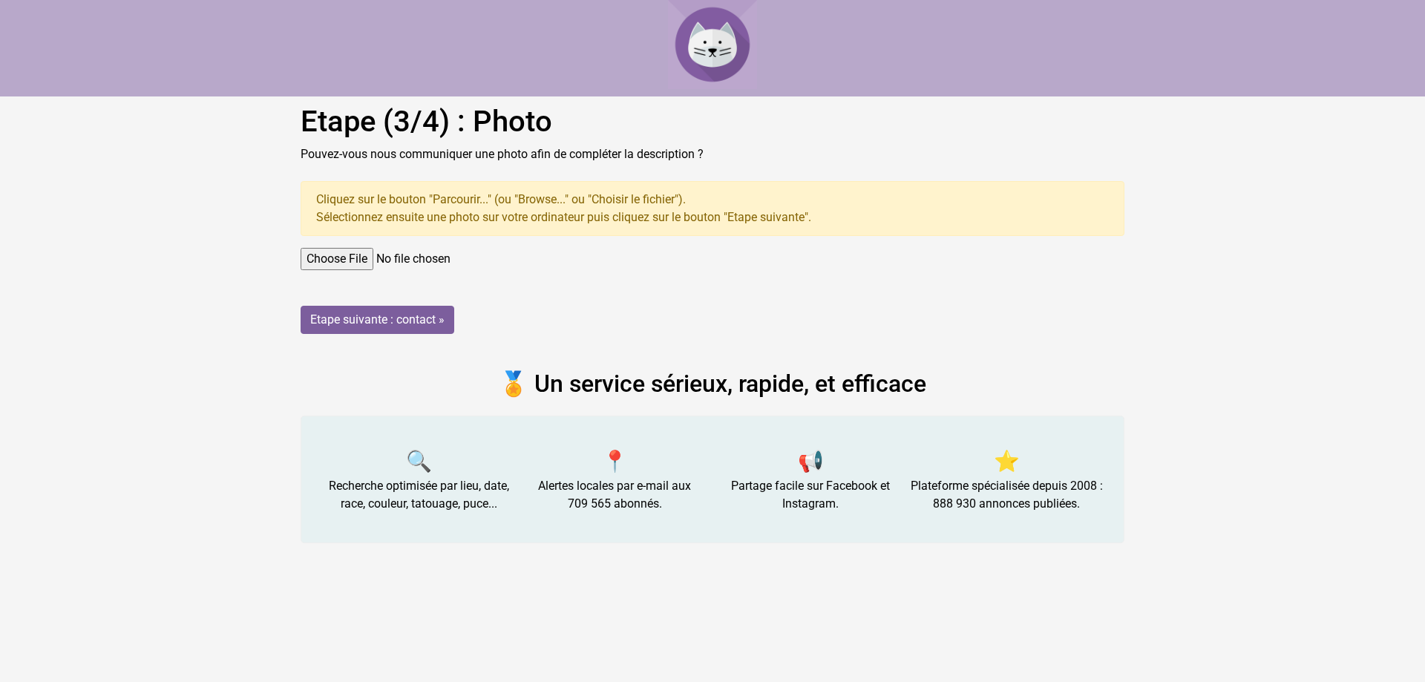
click at [376, 269] on input "file" at bounding box center [713, 259] width 824 height 22
click at [342, 260] on input "file" at bounding box center [713, 259] width 824 height 22
click at [357, 269] on input "file" at bounding box center [713, 259] width 824 height 22
type input "C:\fakepath\1000016901.jpg"
click at [343, 311] on input "Etape suivante : contact »" at bounding box center [378, 320] width 154 height 28
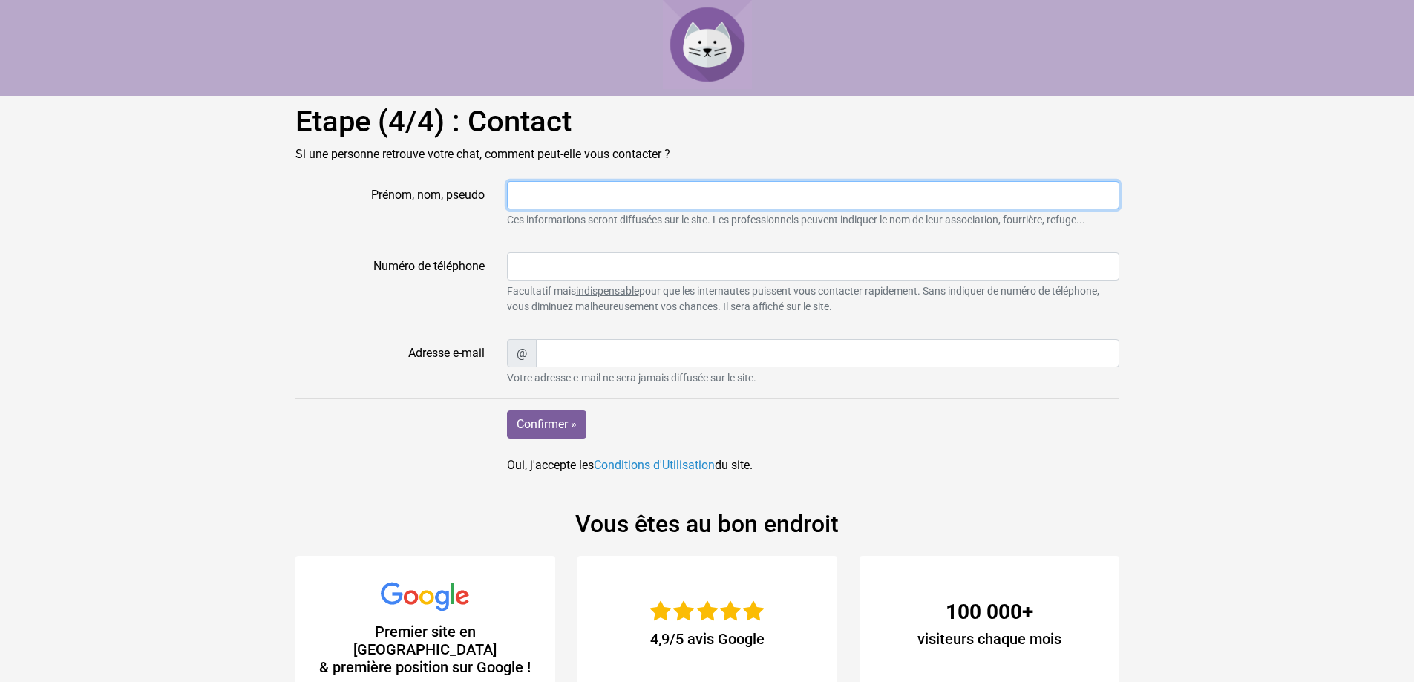
click at [541, 203] on input "Prénom, nom, pseudo" at bounding box center [813, 195] width 612 height 28
type input "romain"
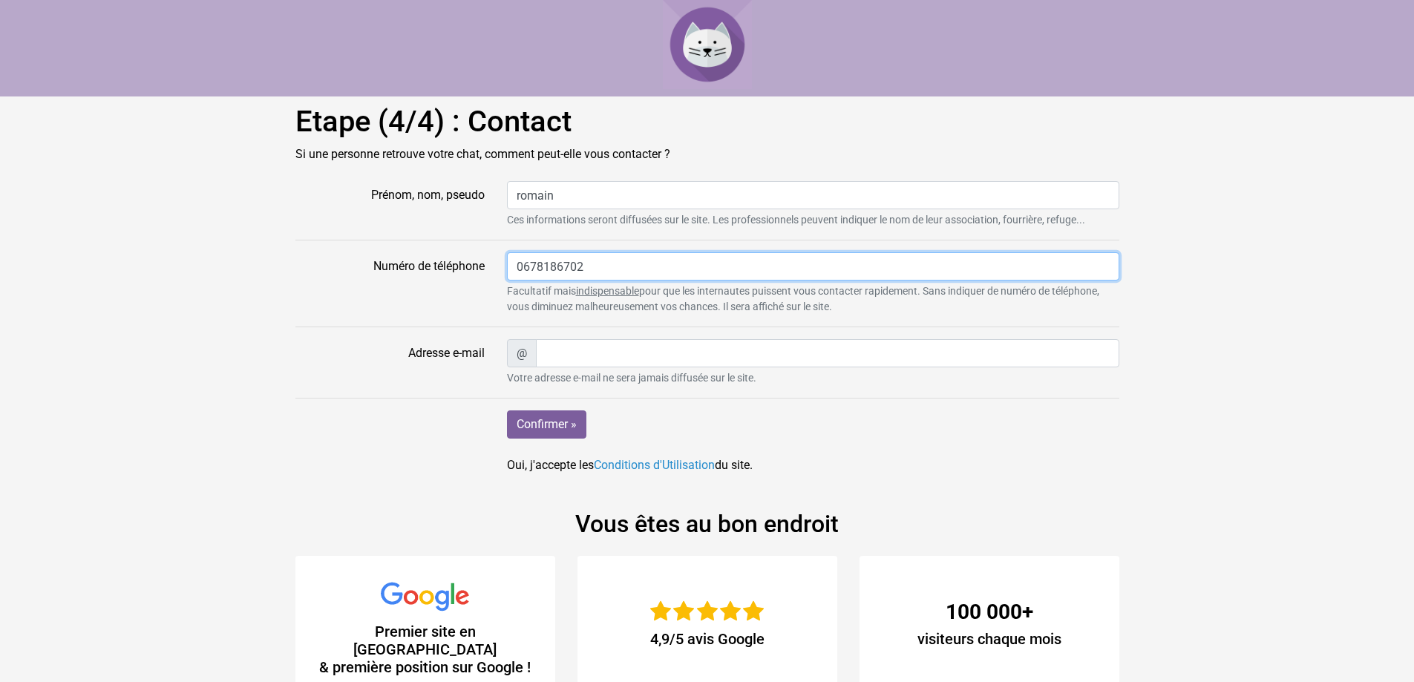
type input "0678186702"
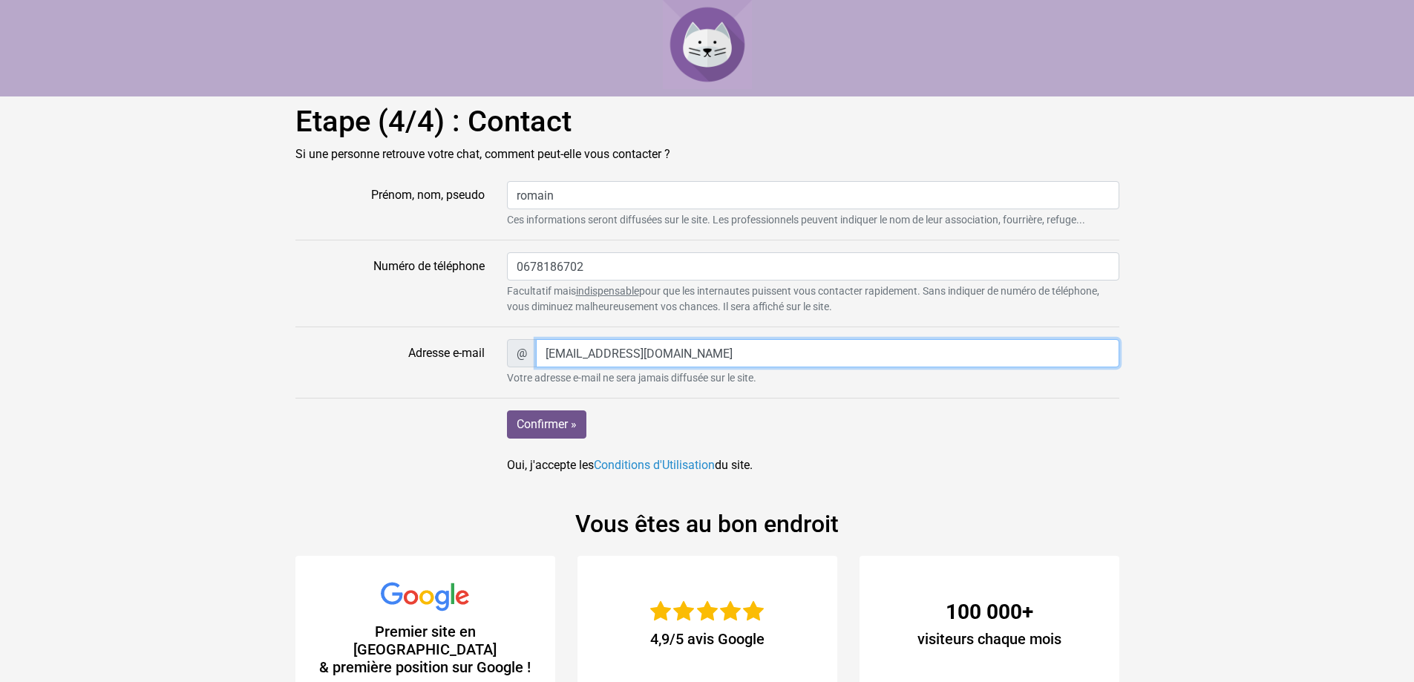
type input "rompsg2@hotmail.fr"
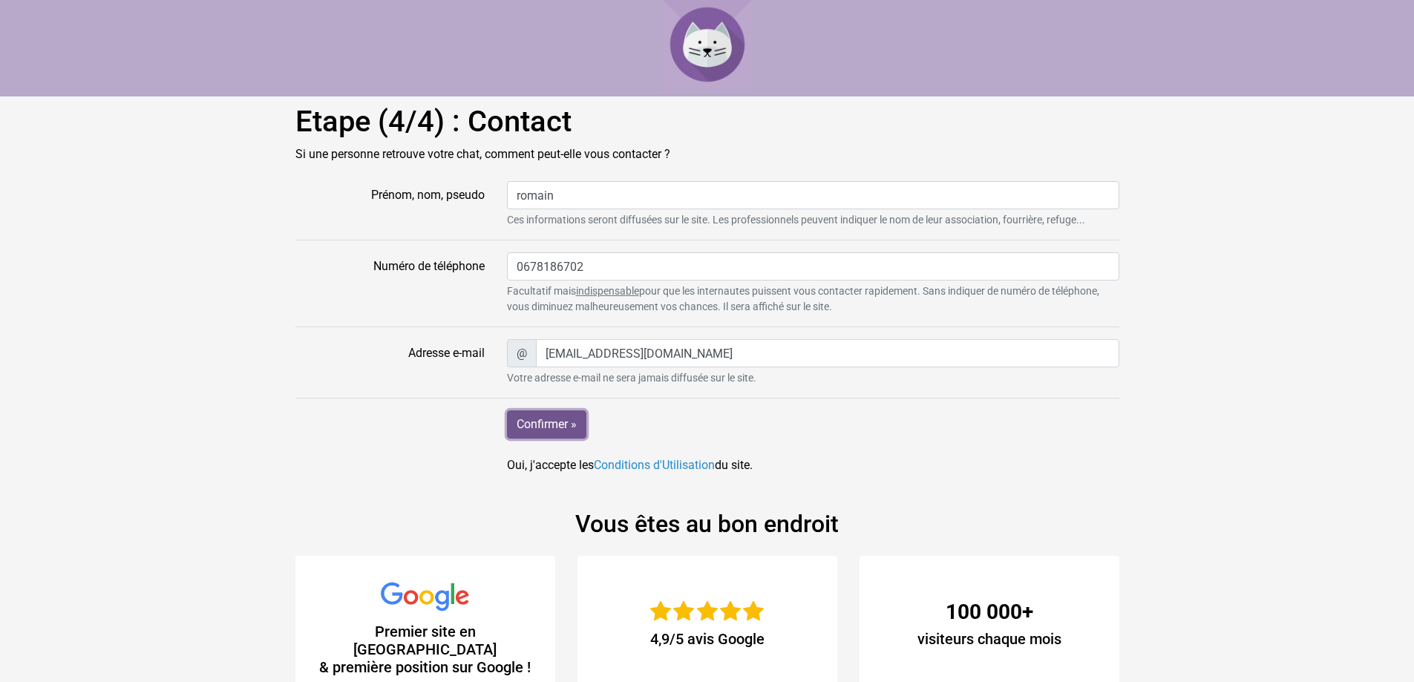
click at [540, 435] on input "Confirmer »" at bounding box center [546, 425] width 79 height 28
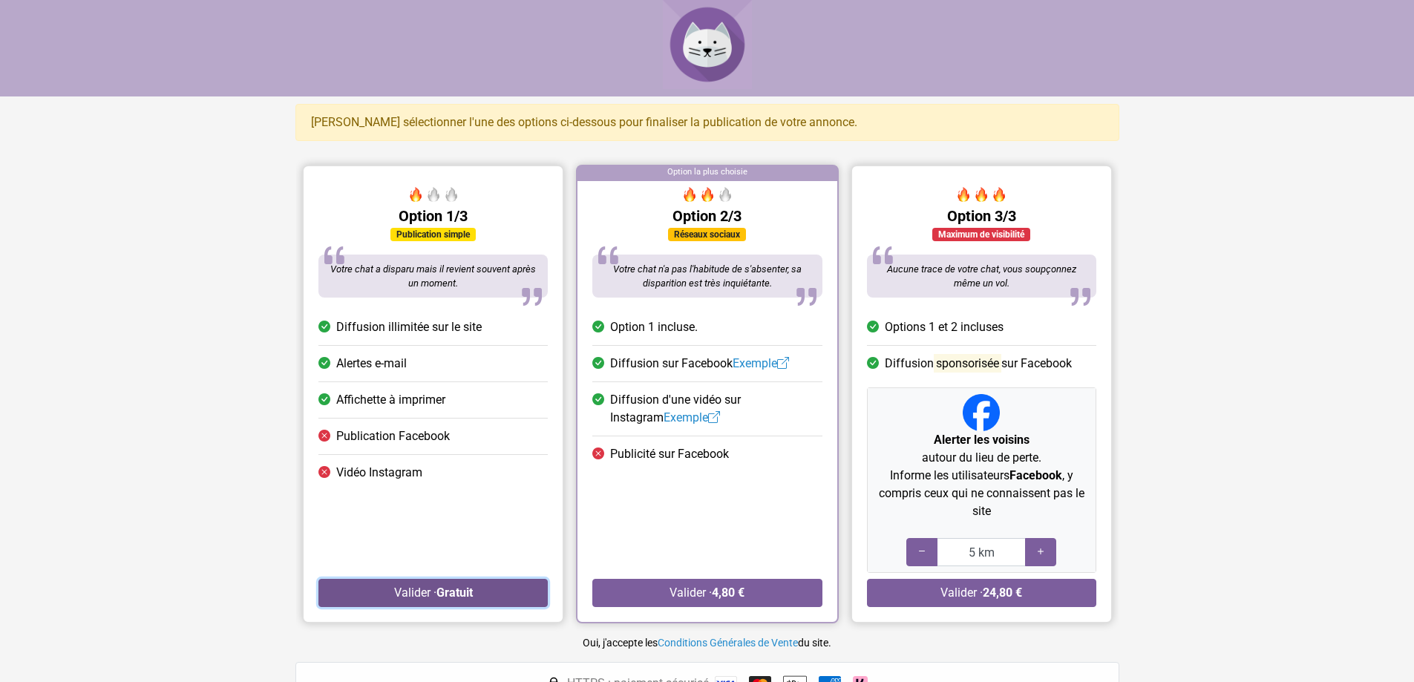
click at [455, 589] on strong "Gratuit" at bounding box center [454, 593] width 36 height 14
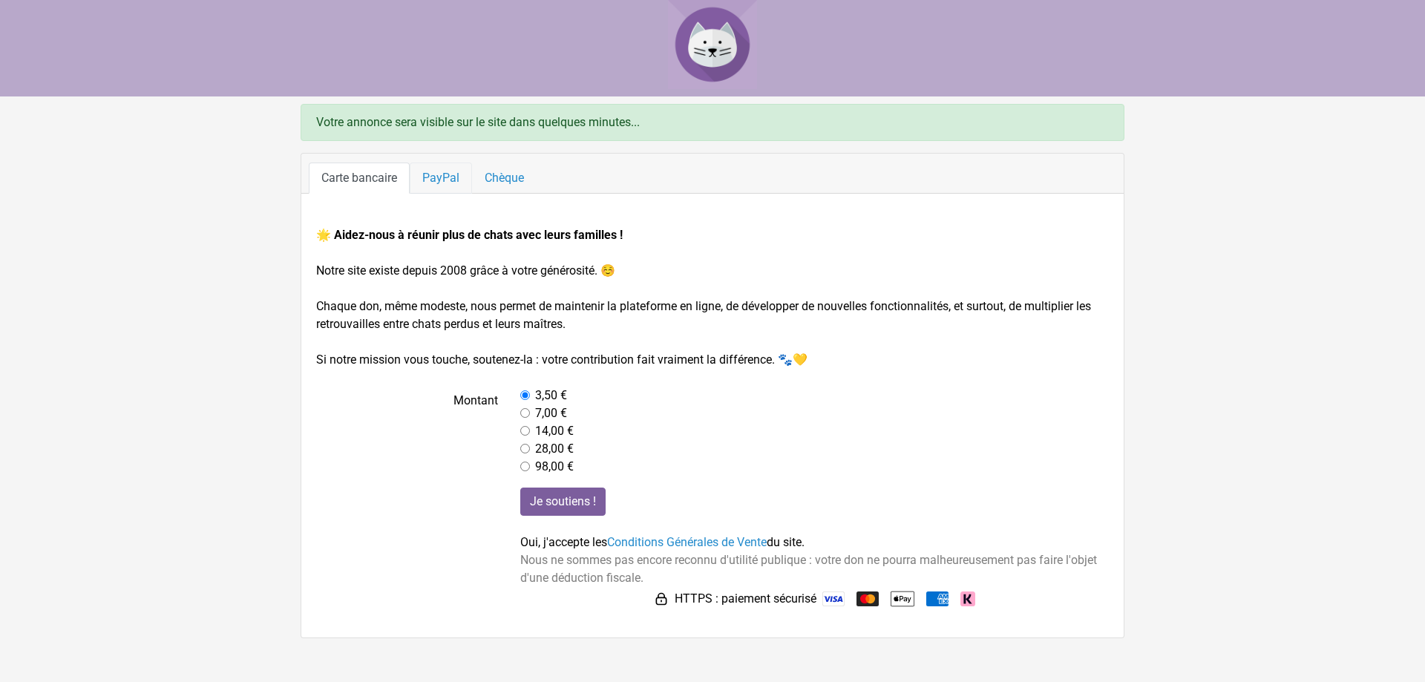
click at [452, 187] on link "PayPal" at bounding box center [441, 178] width 62 height 31
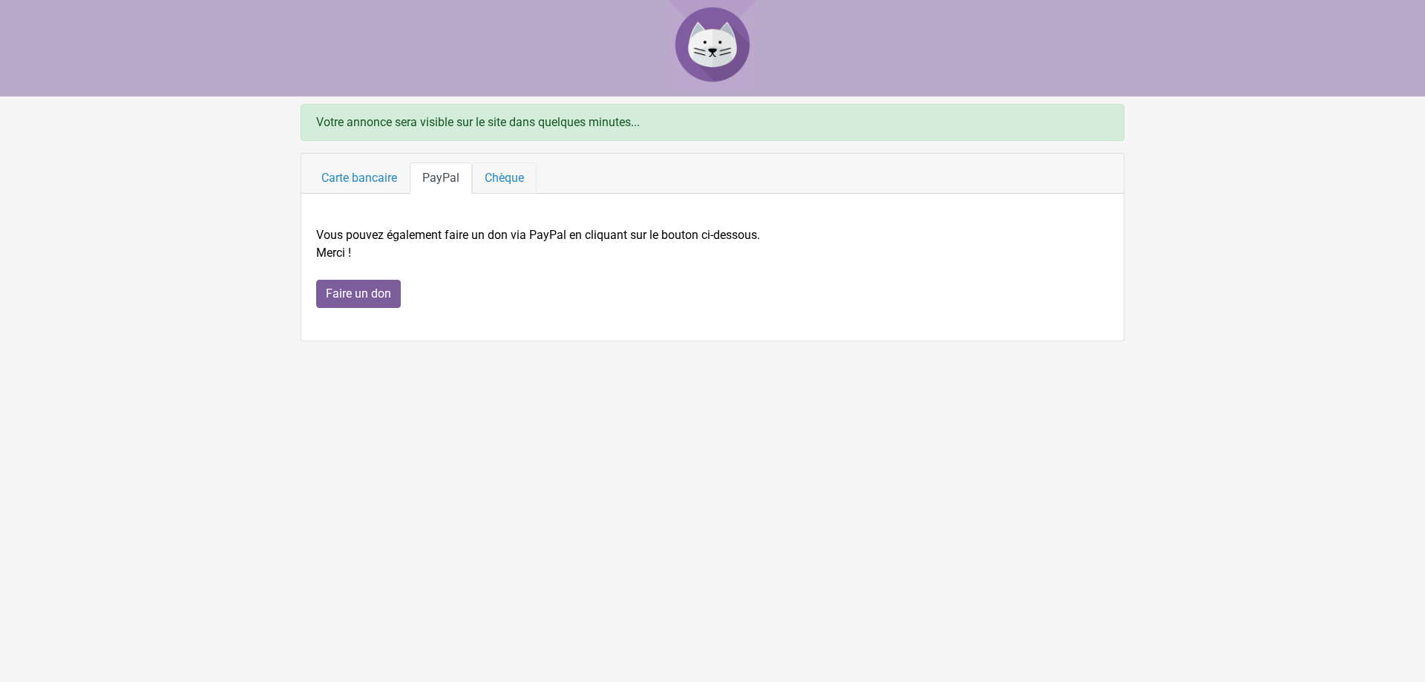
click at [497, 183] on link "Chèque" at bounding box center [504, 178] width 65 height 31
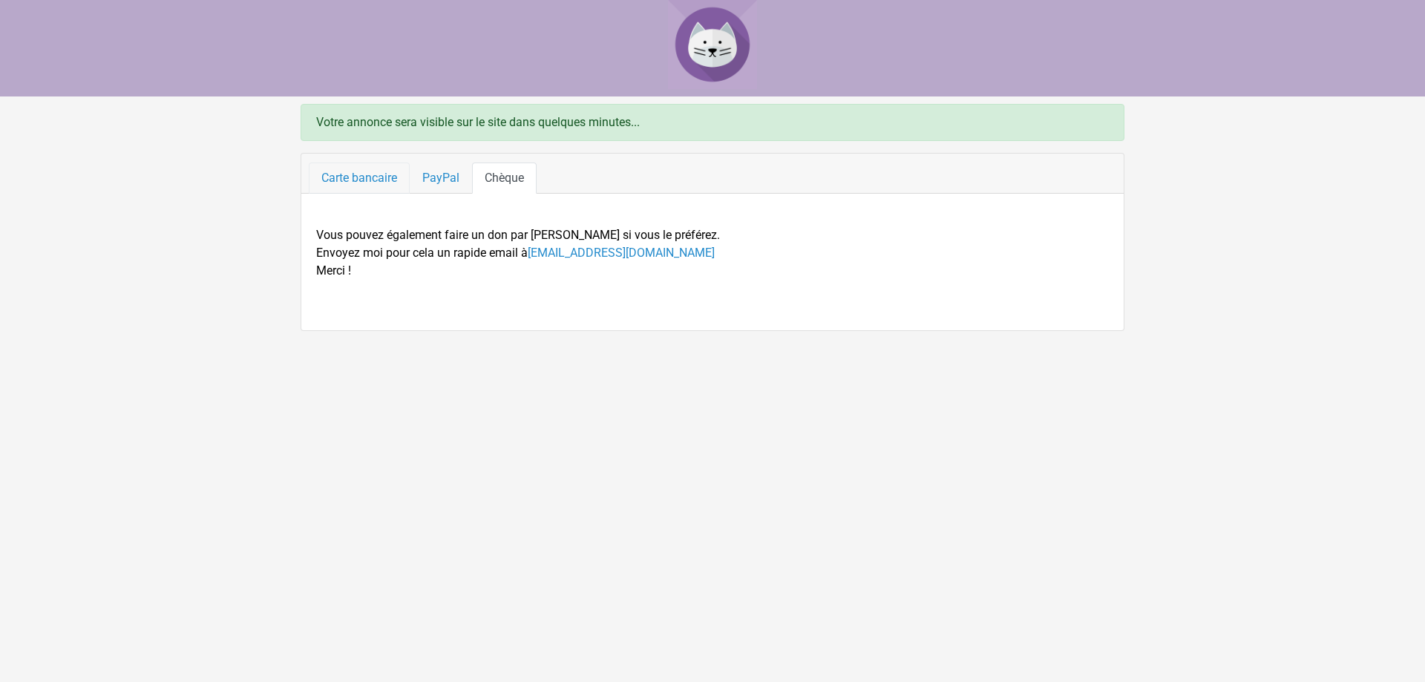
click at [373, 166] on link "Carte bancaire" at bounding box center [359, 178] width 101 height 31
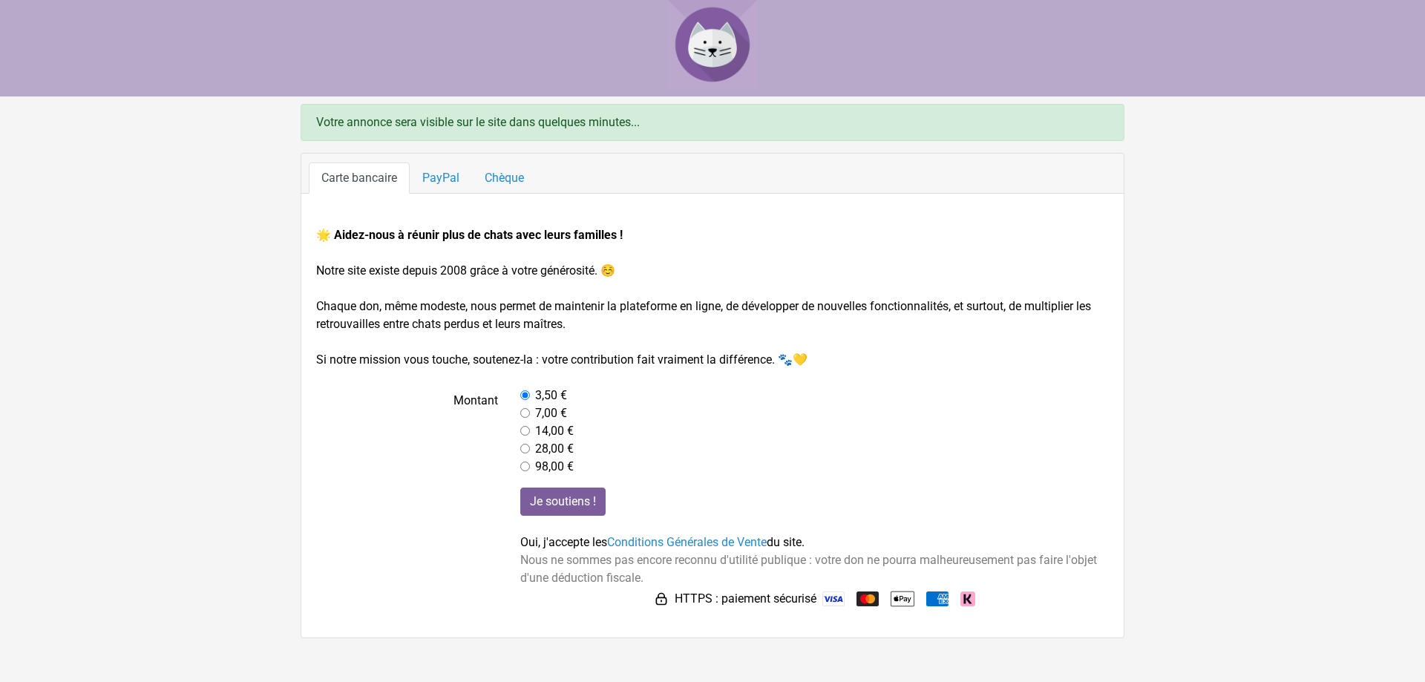
click at [305, 111] on div "Votre annonce sera visible sur le site dans quelques minutes..." at bounding box center [713, 122] width 824 height 37
drag, startPoint x: 314, startPoint y: 120, endPoint x: 661, endPoint y: 136, distance: 347.8
click at [661, 136] on div "Votre annonce sera visible sur le site dans quelques minutes..." at bounding box center [713, 122] width 824 height 37
click at [716, 39] on img at bounding box center [712, 44] width 89 height 89
